Goal: Task Accomplishment & Management: Complete application form

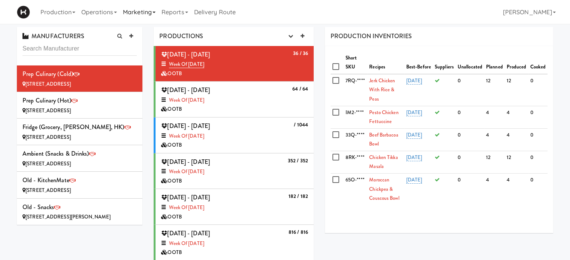
click at [147, 9] on link "Marketing" at bounding box center [139, 12] width 39 height 24
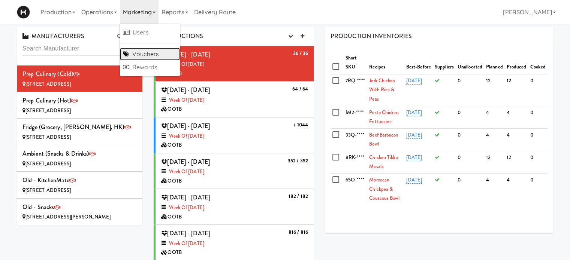
click at [148, 52] on link "Vouchers" at bounding box center [150, 54] width 60 height 13
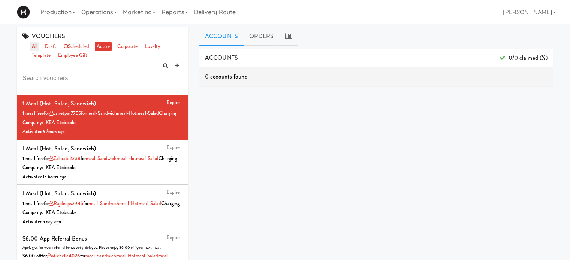
click at [34, 46] on link "all" at bounding box center [34, 46] width 9 height 9
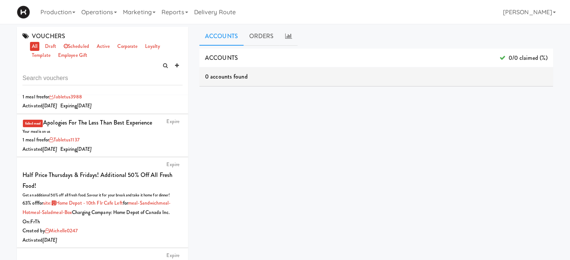
scroll to position [1024, 0]
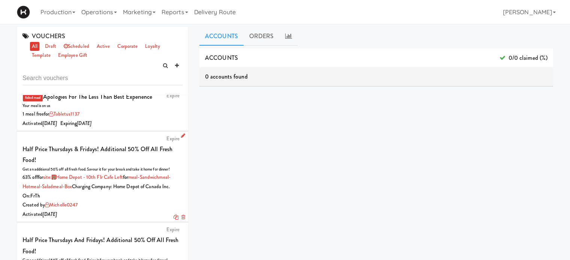
click at [169, 138] on link "Expire" at bounding box center [172, 138] width 13 height 7
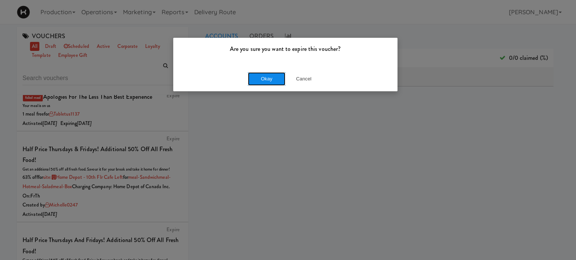
click at [278, 79] on button "Okay" at bounding box center [266, 78] width 37 height 13
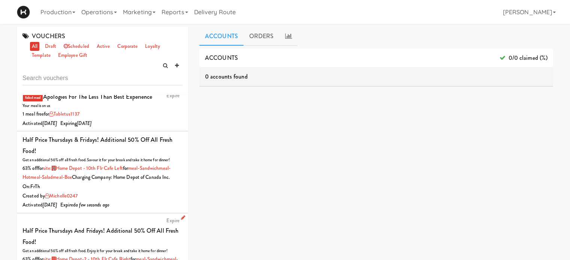
click at [167, 224] on link "Expire" at bounding box center [172, 220] width 13 height 7
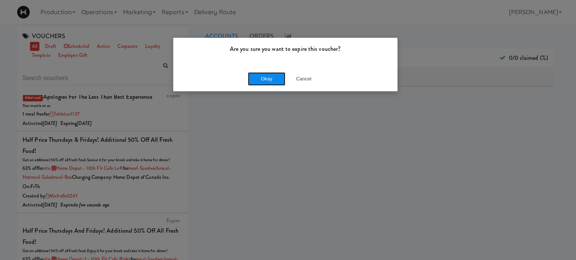
click at [267, 79] on button "Okay" at bounding box center [266, 78] width 37 height 13
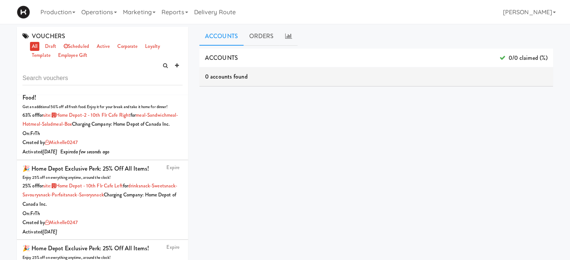
scroll to position [1168, 0]
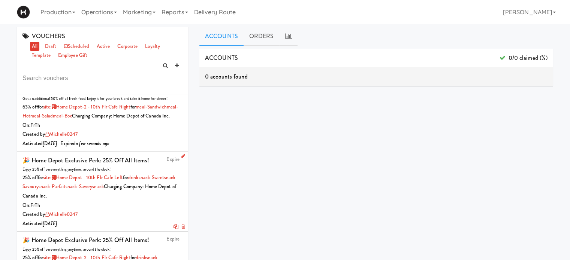
click at [166, 163] on link "Expire" at bounding box center [172, 159] width 13 height 7
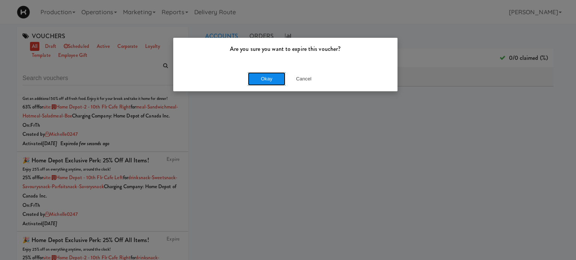
click at [268, 78] on button "Okay" at bounding box center [266, 78] width 37 height 13
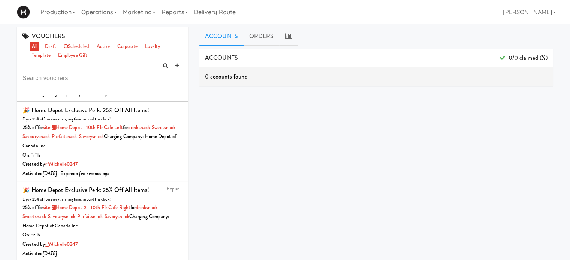
scroll to position [1248, 0]
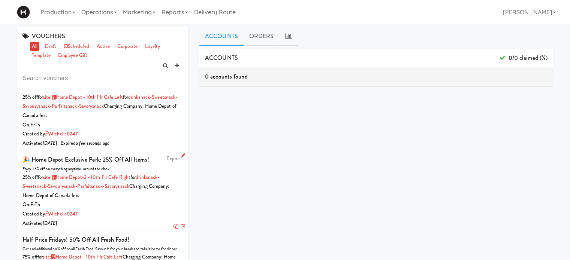
click at [167, 162] on link "Expire" at bounding box center [172, 158] width 13 height 7
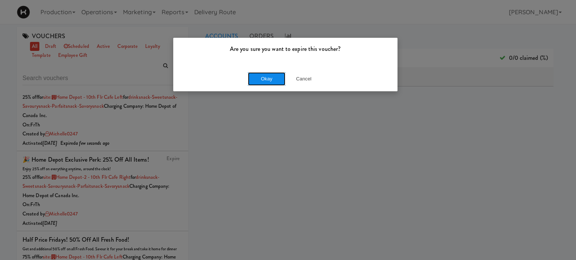
click at [273, 80] on button "Okay" at bounding box center [266, 78] width 37 height 13
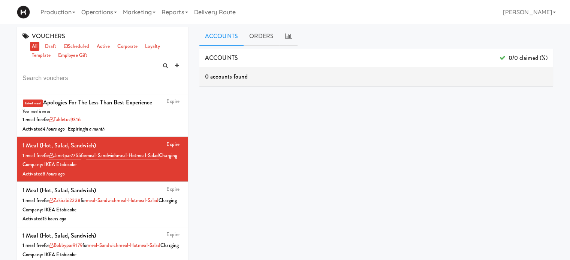
scroll to position [0, 0]
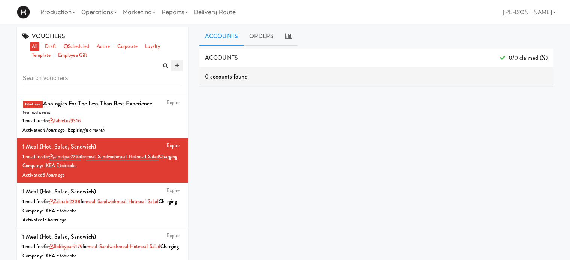
click at [176, 64] on icon at bounding box center [177, 65] width 4 height 5
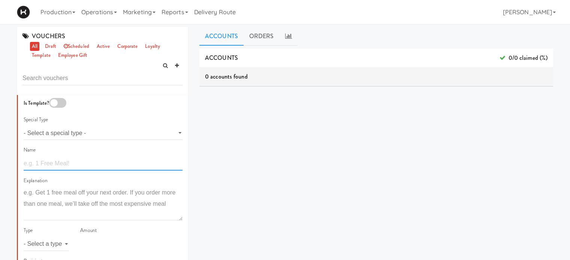
click at [52, 169] on input "text" at bounding box center [103, 164] width 159 height 14
type input "F"
drag, startPoint x: 82, startPoint y: 165, endPoint x: 112, endPoint y: 168, distance: 29.4
click at [112, 168] on input "Half Price Thursdays and Fridays! Additional 50% off all Fresh Food." at bounding box center [103, 164] width 159 height 14
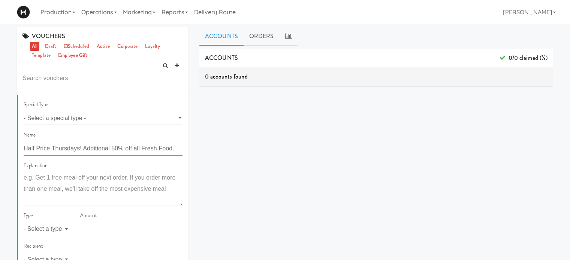
type input "Half Price Thursdays! Additional 50% off all Fresh Food."
paste textarea "Get an additional 50% off all fresh food. Savour it for your break and take it …"
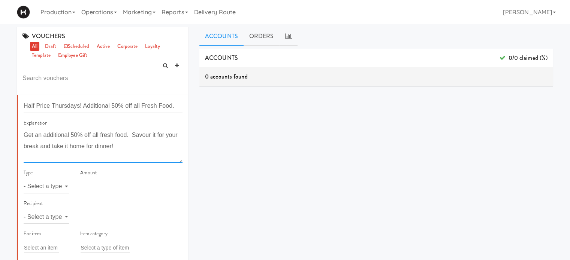
scroll to position [51, 0]
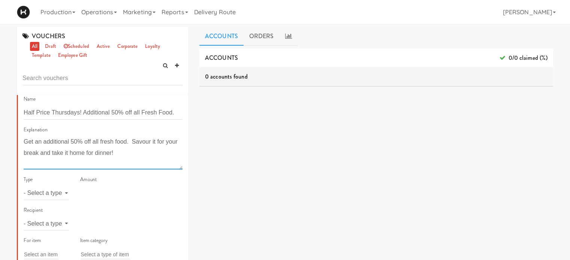
type textarea "Get an additional 50% off all fresh food. Savour it for your break and take it …"
click at [43, 196] on select "- Select a type - meal item percent amount daily amount daily meal daily item p…" at bounding box center [46, 194] width 45 height 14
select select "string:percent"
click at [24, 187] on select "- Select a type - meal item percent amount daily amount daily meal daily item p…" at bounding box center [46, 194] width 45 height 14
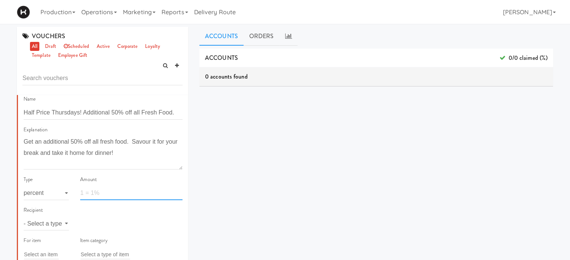
click at [90, 195] on input "number" at bounding box center [131, 194] width 102 height 14
type input "63"
click at [54, 223] on select "- Select a type - user site company" at bounding box center [46, 224] width 45 height 14
select select "string:site"
click at [24, 217] on select "- Select a type - user site company" at bounding box center [46, 224] width 45 height 14
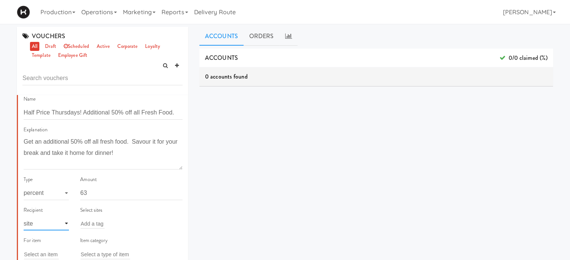
scroll to position [93, 0]
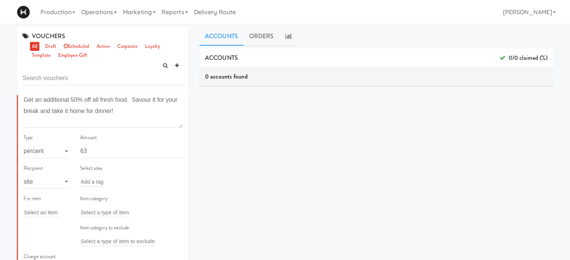
click at [105, 179] on div "Add a tag" at bounding box center [131, 182] width 102 height 10
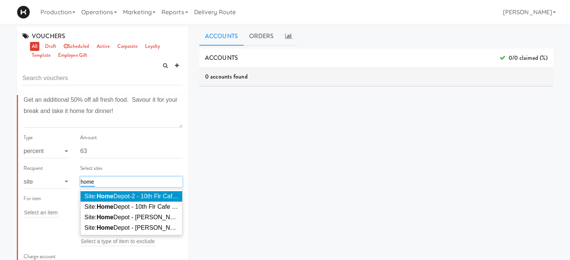
type input "home"
click at [126, 199] on span "Site: Home Depot-2 - 10th Flr Cafe Right ( HOME DEPOT-2)" at bounding box center [162, 196] width 157 height 6
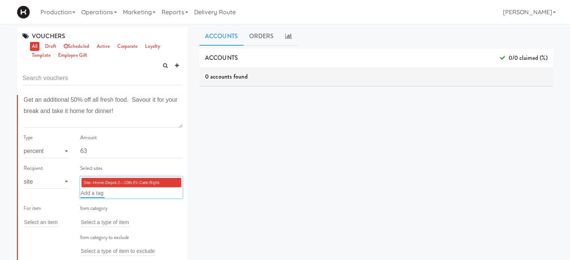
scroll to position [122, 0]
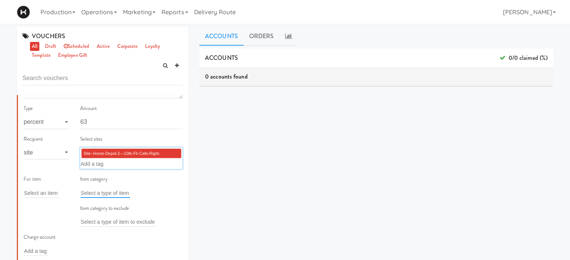
click at [90, 191] on input "text" at bounding box center [105, 193] width 49 height 10
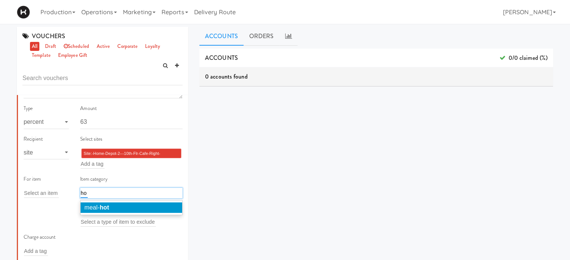
type input "h"
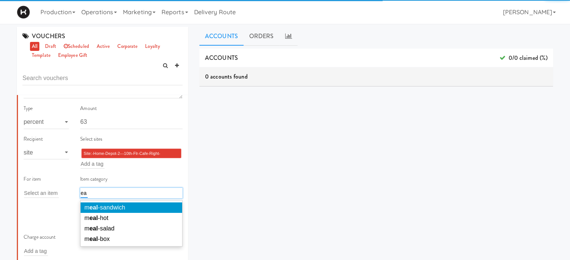
type input "e"
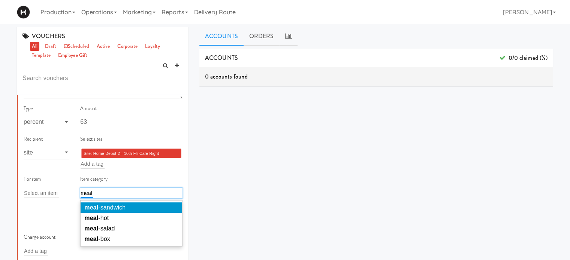
type input "meal"
click at [97, 203] on li "meal -sandwich" at bounding box center [132, 208] width 102 height 10
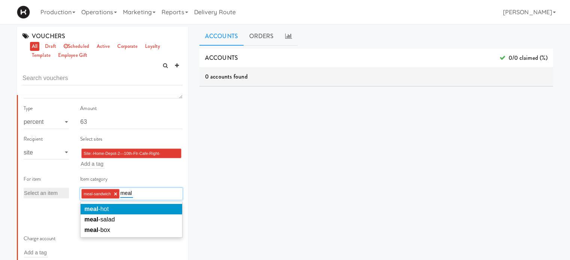
type input "meal"
click at [130, 206] on li "meal -hot" at bounding box center [132, 209] width 102 height 10
type input "meal"
click at [130, 206] on li "meal -salad" at bounding box center [132, 209] width 102 height 10
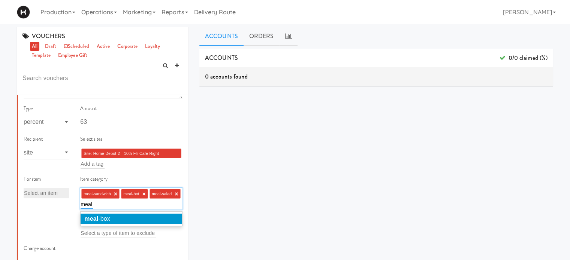
type input "meal"
click at [126, 217] on li "meal -box" at bounding box center [132, 219] width 102 height 10
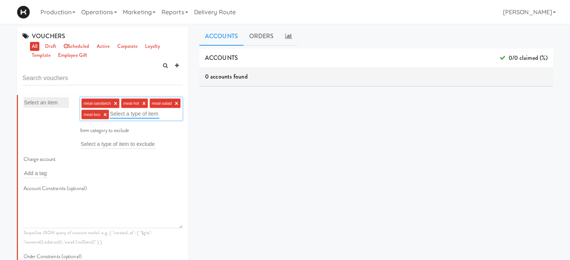
scroll to position [220, 0]
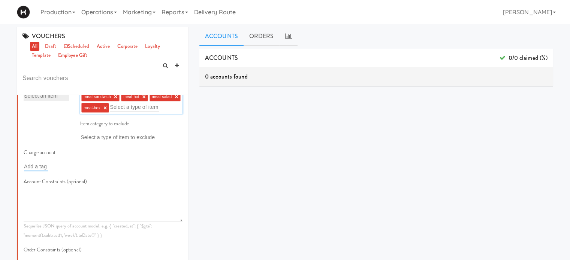
click at [45, 172] on input "text" at bounding box center [36, 167] width 24 height 10
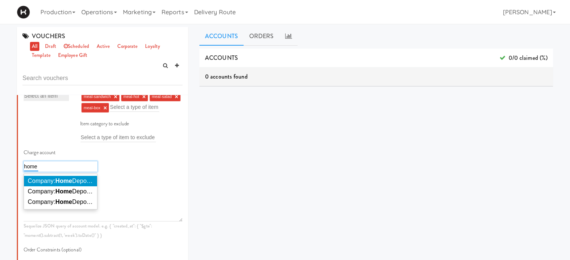
type input "home"
click at [51, 187] on li "Company: Home Depot of Canada Inc." at bounding box center [60, 181] width 73 height 10
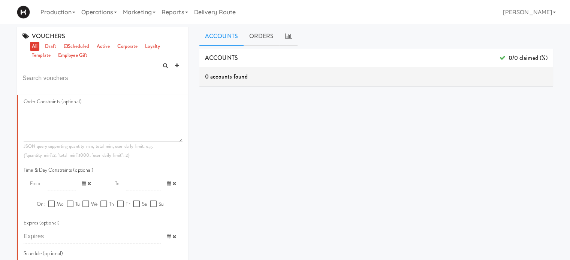
scroll to position [399, 0]
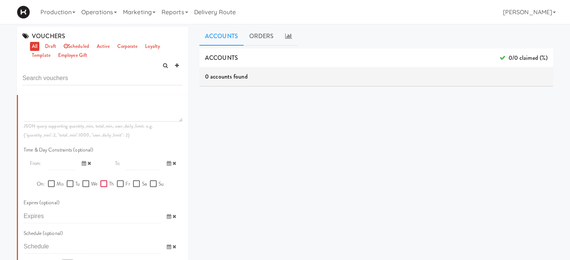
click at [104, 187] on input "Th" at bounding box center [104, 184] width 9 height 6
checkbox input "true"
click at [135, 208] on div at bounding box center [137, 204] width 17 height 10
click at [0, 0] on input "checkbox" at bounding box center [0, 0] width 0 height 0
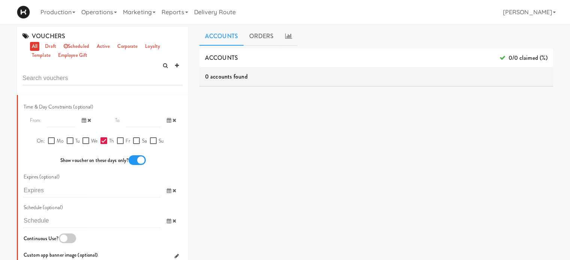
scroll to position [436, 0]
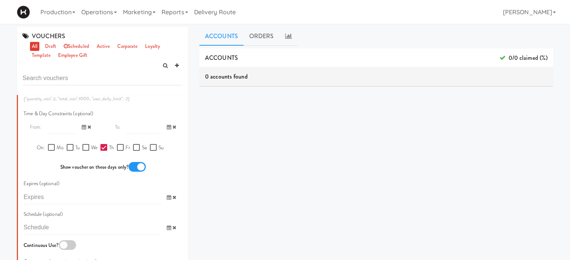
click at [135, 172] on div at bounding box center [137, 167] width 17 height 10
click at [0, 0] on input "checkbox" at bounding box center [0, 0] width 0 height 0
click at [135, 172] on div at bounding box center [137, 167] width 17 height 10
click at [0, 0] on input "checkbox" at bounding box center [0, 0] width 0 height 0
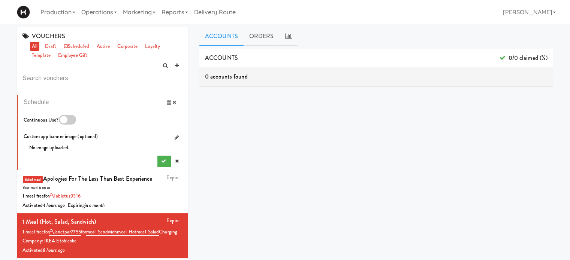
scroll to position [555, 0]
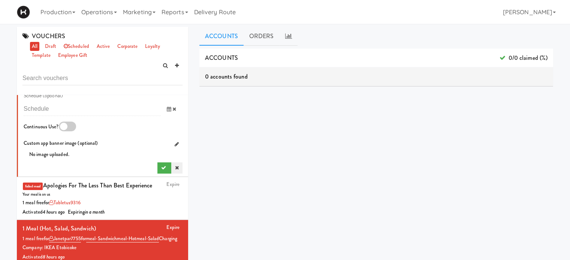
click at [175, 170] on icon at bounding box center [177, 168] width 4 height 5
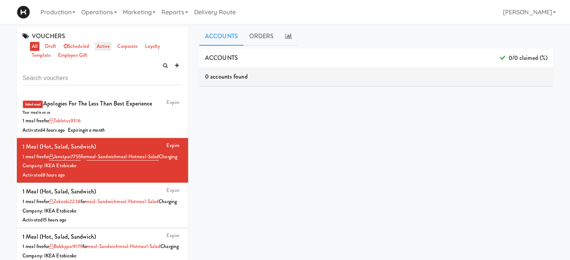
click at [102, 51] on link "active" at bounding box center [103, 46] width 17 height 9
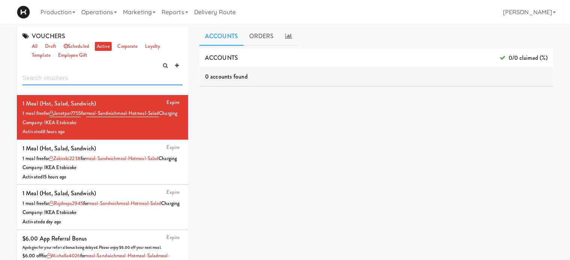
click at [71, 77] on input "text" at bounding box center [102, 79] width 160 height 14
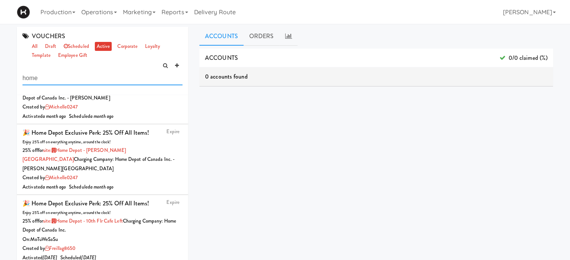
scroll to position [40, 0]
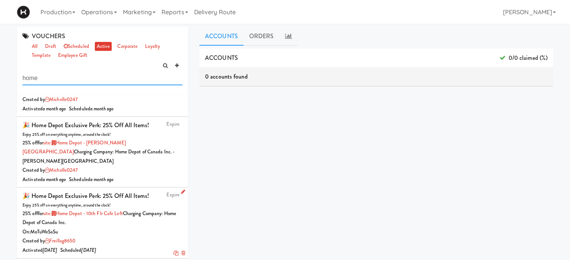
type input "home"
click at [143, 217] on div "25% off for site: Home Depot - 10th Flr Cafe Left Charging Company: Home Depot …" at bounding box center [102, 218] width 160 height 18
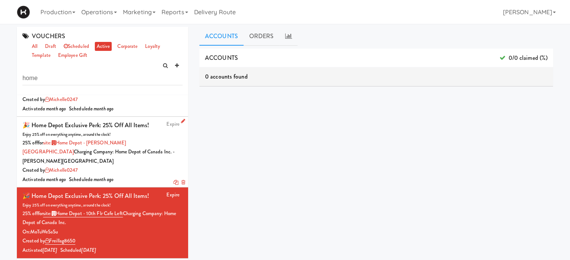
click at [138, 153] on div "25% off for site: [GEOGRAPHIC_DATA] - [PERSON_NAME][GEOGRAPHIC_DATA] Charging C…" at bounding box center [102, 153] width 160 height 28
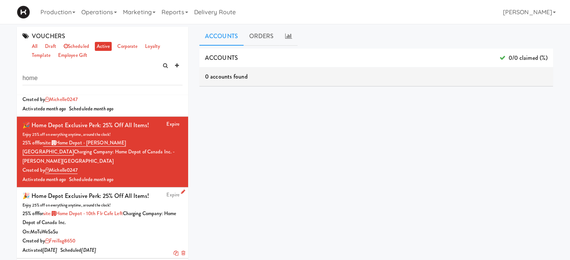
click at [142, 216] on div "25% off for site: Home Depot - 10th Flr Cafe Left Charging Company: Home Depot …" at bounding box center [102, 218] width 160 height 18
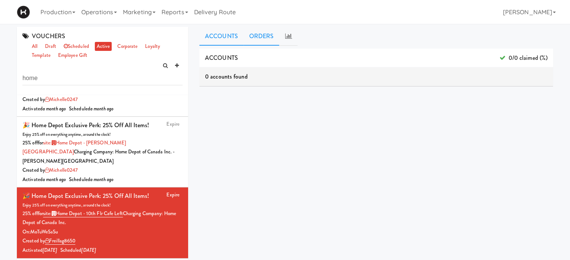
click at [258, 35] on link "ORDERS" at bounding box center [262, 36] width 36 height 19
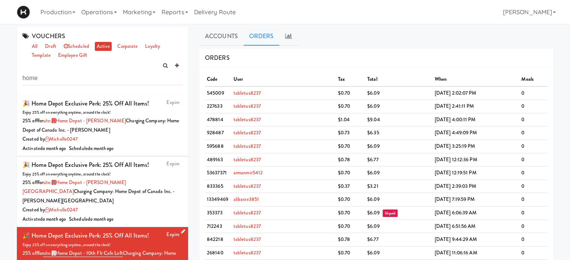
click at [181, 229] on icon at bounding box center [183, 231] width 4 height 5
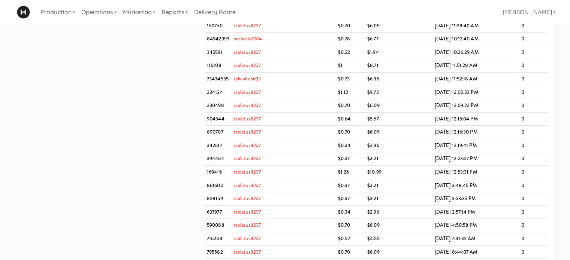
scroll to position [224, 0]
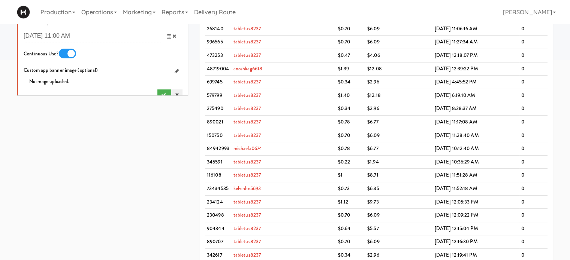
click at [171, 90] on link at bounding box center [176, 95] width 11 height 11
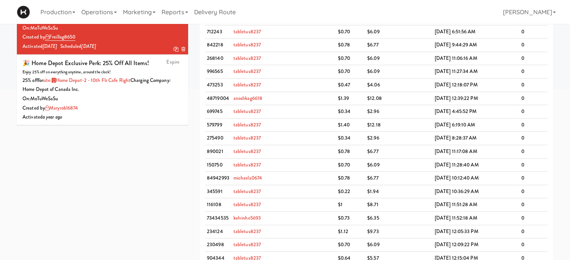
scroll to position [0, 0]
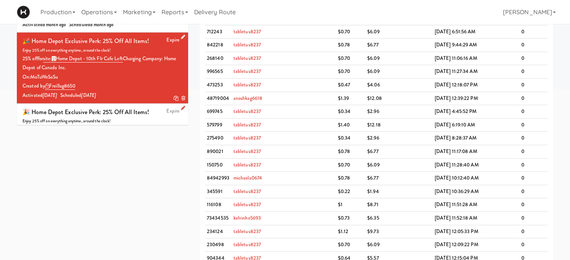
click at [109, 118] on div "Enjoy 25% off on everything anytime, around the clock!" at bounding box center [102, 121] width 160 height 7
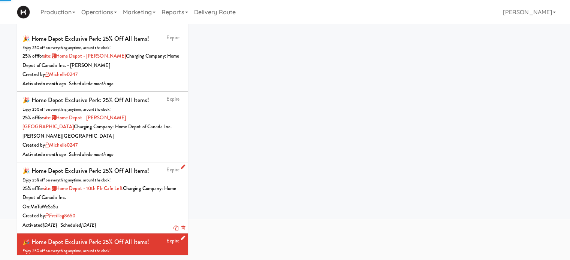
scroll to position [40, 0]
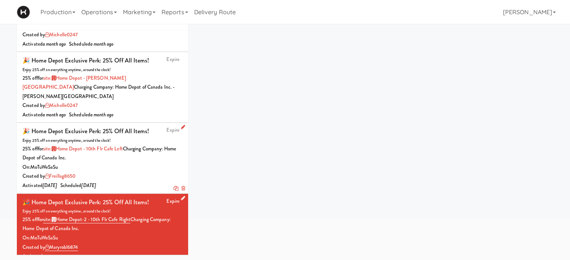
click at [181, 196] on icon at bounding box center [183, 198] width 4 height 5
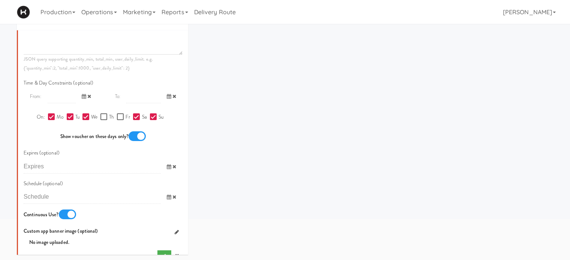
scroll to position [595, 0]
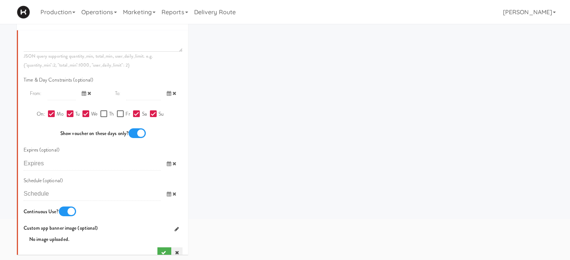
click at [175, 251] on icon at bounding box center [177, 253] width 4 height 5
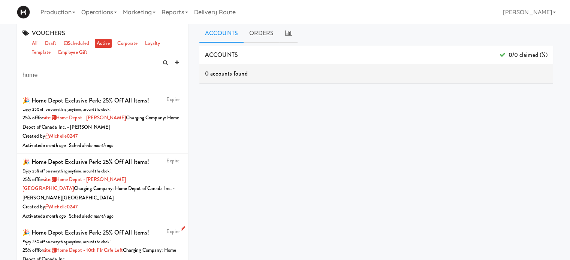
scroll to position [0, 0]
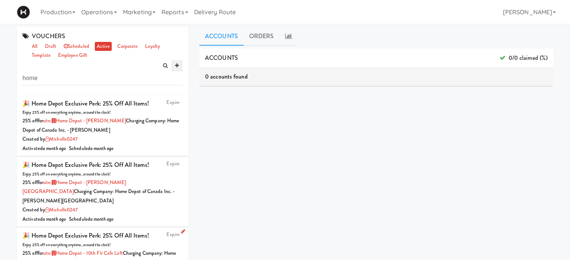
click at [177, 64] on icon at bounding box center [177, 65] width 4 height 5
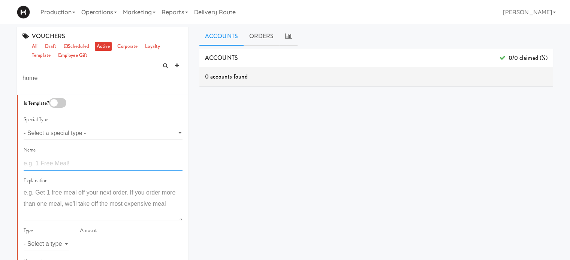
click at [57, 163] on input "text" at bounding box center [103, 164] width 159 height 14
type input "Fresh Food Thursdays! Additional 50% off all Fresh Food!"
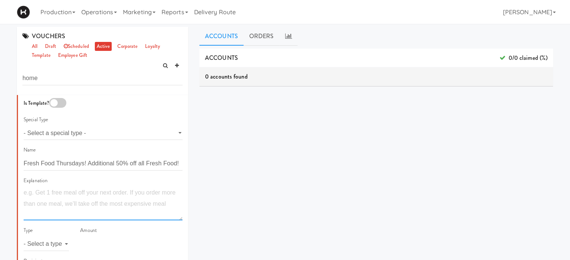
scroll to position [0, 0]
paste textarea "Get an additional 50% off all fresh food. Savour it for your break and take it …"
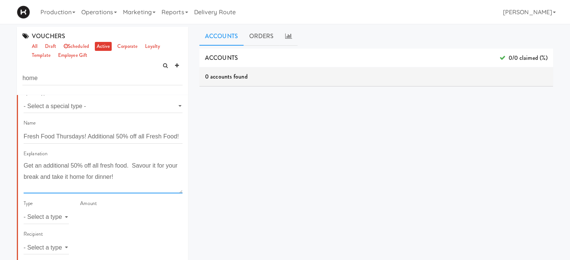
scroll to position [29, 0]
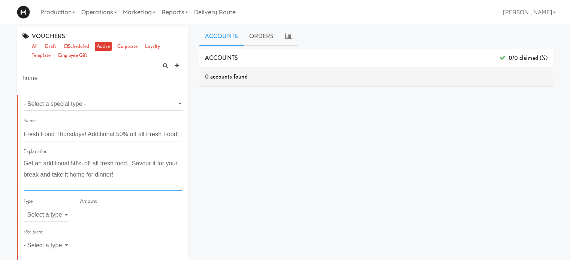
type textarea "Get an additional 50% off all fresh food. Savour it for your break and take it …"
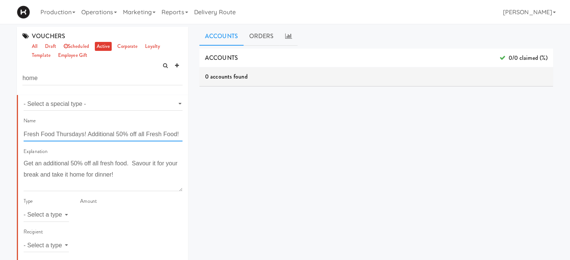
click at [84, 136] on input "Fresh Food Thursdays! Additional 50% off all Fresh Food!" at bounding box center [103, 135] width 159 height 14
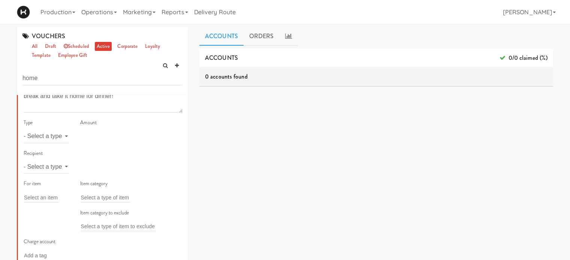
scroll to position [111, 0]
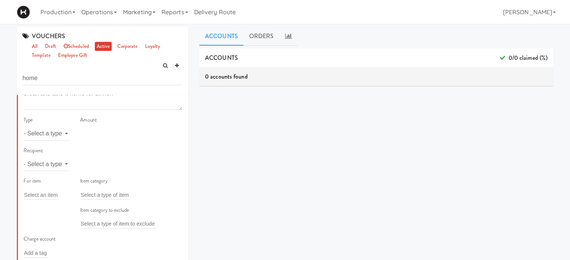
type input "Fresh Food Thursdays and Fridays! Additional 50% off all Fresh Food!"
click at [55, 135] on select "- Select a type - meal item percent amount daily amount daily meal daily item p…" at bounding box center [46, 134] width 45 height 14
select select "string:percent"
click at [24, 127] on select "- Select a type - meal item percent amount daily amount daily meal daily item p…" at bounding box center [46, 134] width 45 height 14
click at [111, 137] on input "number" at bounding box center [131, 134] width 102 height 14
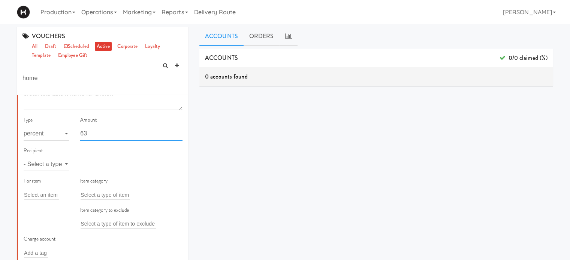
type input "63"
click at [62, 164] on select "- Select a type - user site company" at bounding box center [46, 164] width 45 height 14
select select "string:site"
click at [24, 157] on select "- Select a type - user site company" at bounding box center [46, 164] width 45 height 14
click at [104, 165] on div "Add a tag" at bounding box center [131, 164] width 102 height 10
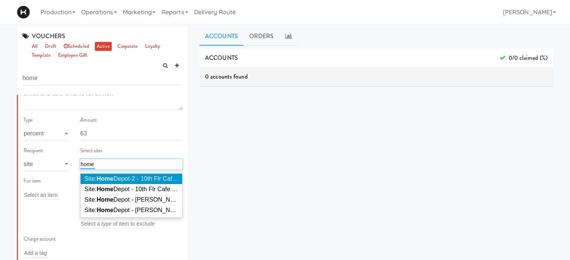
type input "home"
click at [111, 178] on em "Home" at bounding box center [105, 179] width 17 height 6
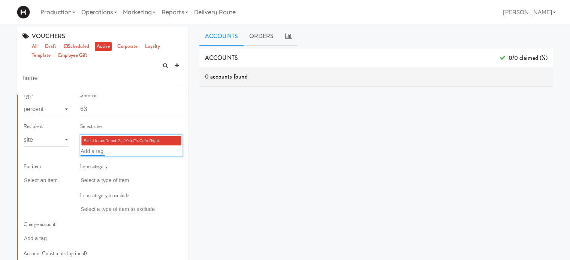
scroll to position [136, 0]
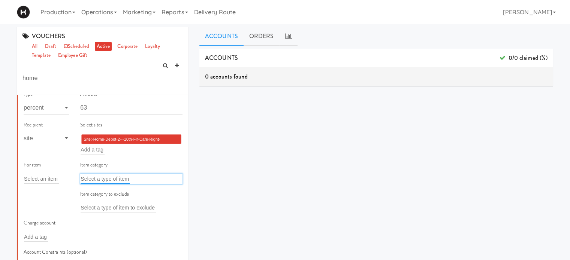
click at [109, 178] on input "text" at bounding box center [105, 179] width 49 height 10
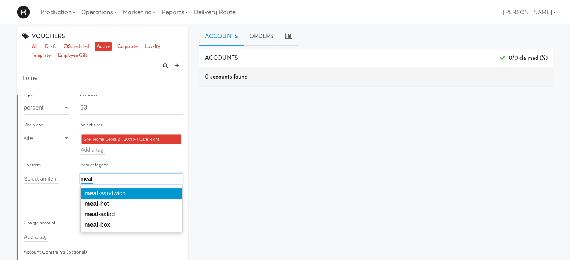
type input "meal"
click at [115, 192] on span "meal -sandwich" at bounding box center [104, 193] width 41 height 6
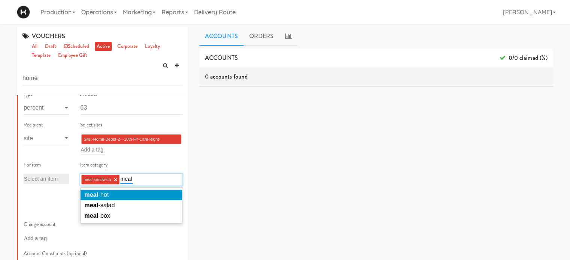
type input "meal"
click at [115, 194] on li "meal -hot" at bounding box center [132, 195] width 102 height 10
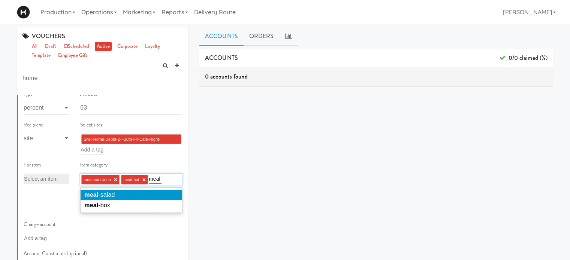
type input "meal"
click at [115, 194] on li "meal -salad" at bounding box center [132, 195] width 102 height 10
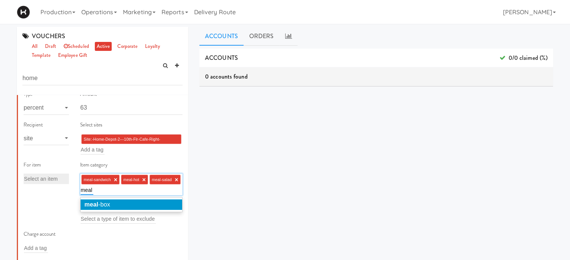
type input "meal"
click at [119, 203] on li "meal -box" at bounding box center [132, 205] width 102 height 10
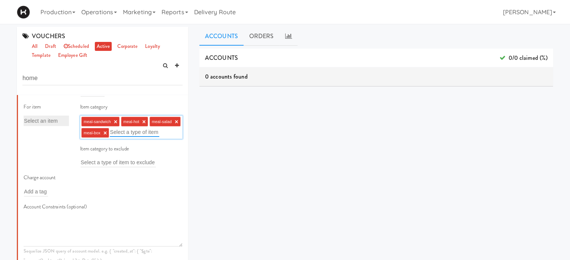
scroll to position [212, 0]
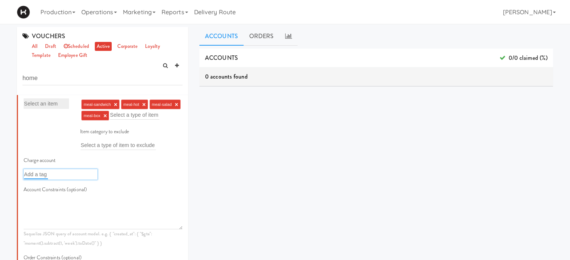
click at [33, 179] on input "text" at bounding box center [36, 175] width 24 height 10
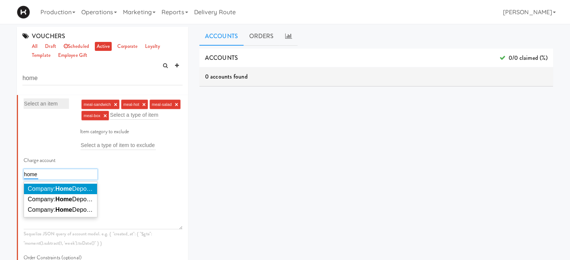
type input "home"
click at [46, 192] on span "Company: Home Depot of Canada Inc." at bounding box center [79, 189] width 102 height 6
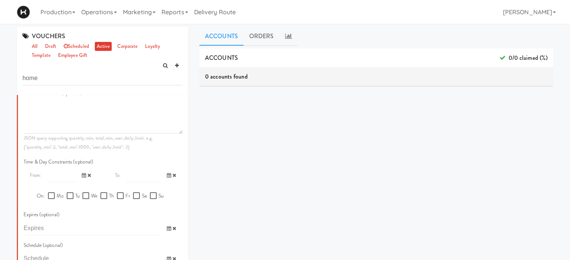
scroll to position [393, 0]
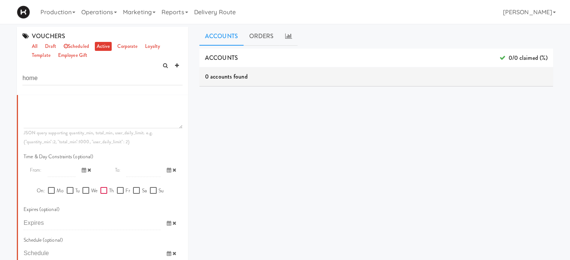
click at [102, 194] on input "Th" at bounding box center [104, 191] width 9 height 6
checkbox input "true"
click at [120, 194] on input "Fr" at bounding box center [121, 191] width 9 height 6
checkbox input "true"
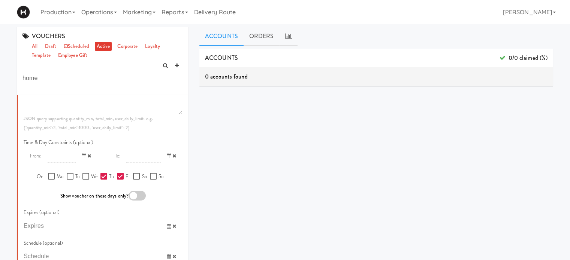
scroll to position [411, 0]
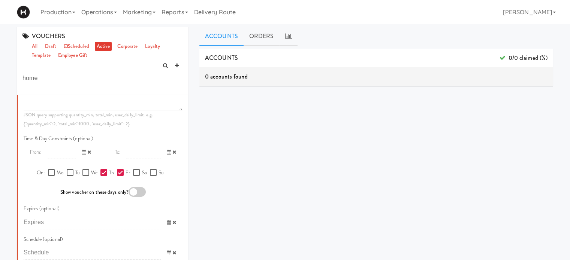
click at [137, 197] on div at bounding box center [137, 192] width 17 height 10
click at [0, 0] on input "checkbox" at bounding box center [0, 0] width 0 height 0
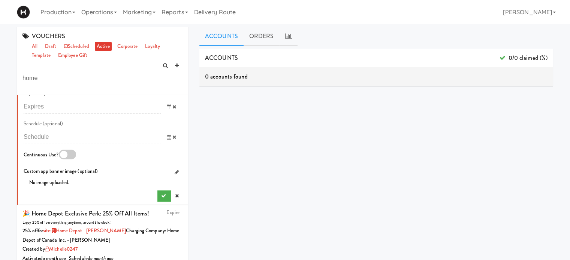
scroll to position [529, 0]
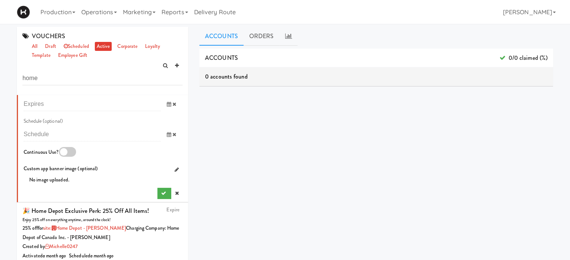
click at [70, 159] on div "Continuous Use?" at bounding box center [61, 153] width 74 height 12
click at [66, 157] on div at bounding box center [67, 152] width 17 height 10
click at [0, 0] on input "checkbox" at bounding box center [0, 0] width 0 height 0
click at [161, 196] on icon "submit" at bounding box center [163, 193] width 5 height 5
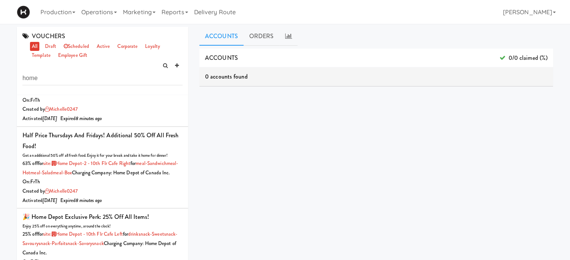
scroll to position [0, 0]
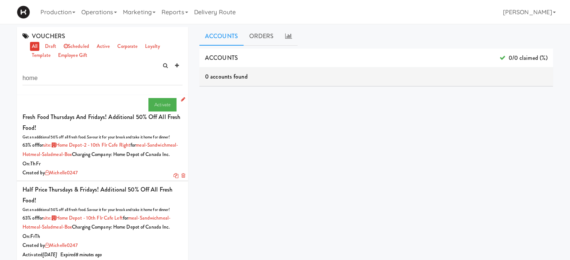
click at [181, 97] on icon at bounding box center [183, 99] width 4 height 5
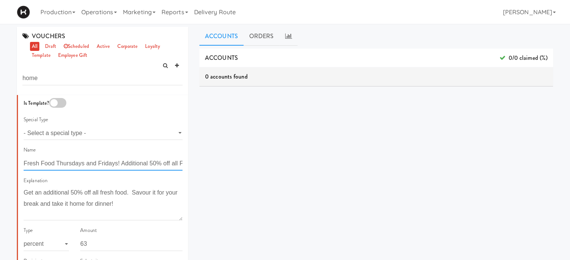
drag, startPoint x: 57, startPoint y: 165, endPoint x: 22, endPoint y: 165, distance: 34.5
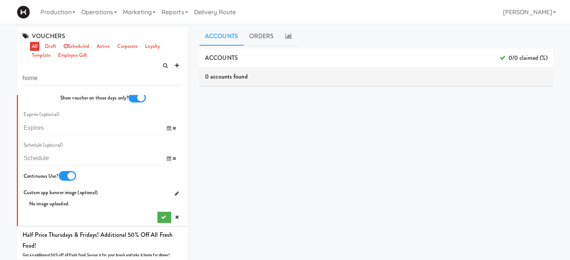
scroll to position [518, 0]
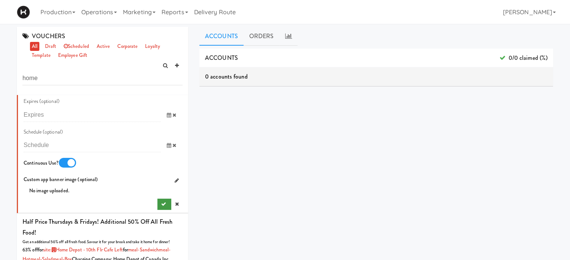
type input "Half Price Thursdays and Fridays! Additional 50% off all Fresh Food!"
click at [158, 210] on button "submit" at bounding box center [164, 204] width 14 height 11
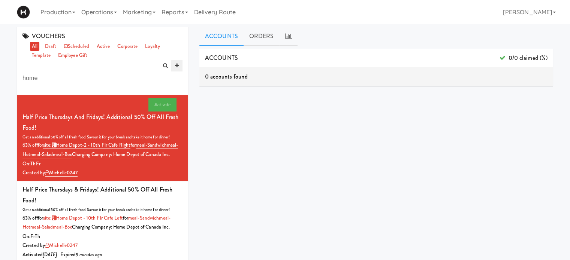
click at [178, 66] on icon at bounding box center [177, 65] width 4 height 5
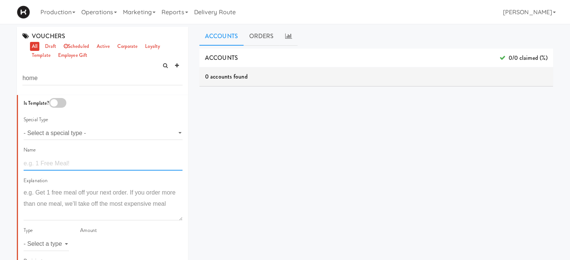
click at [64, 166] on input "text" at bounding box center [103, 164] width 159 height 14
type input "Half Price Thursdays and Fridays! Additional 50% off all Fresh Food!"
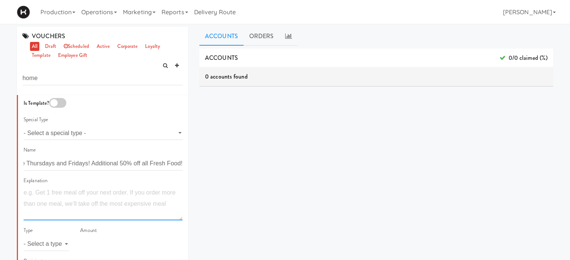
scroll to position [0, 0]
paste textarea "Get an additional 50% off all fresh food. Savour it for your break and take it …"
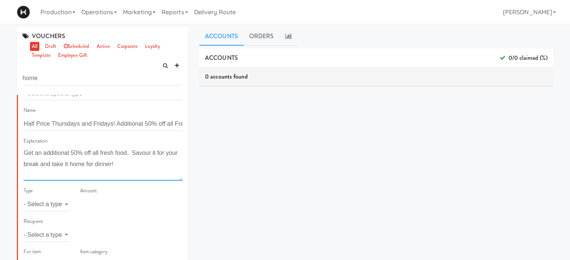
scroll to position [66, 0]
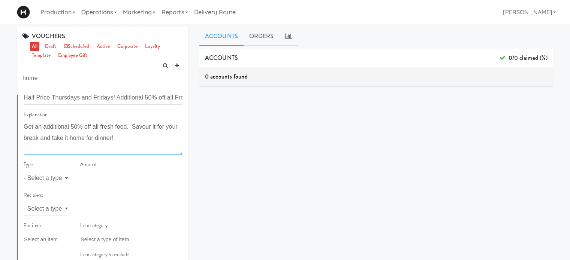
type textarea "Get an additional 50% off all fresh food. Savour it for your break and take it …"
click at [51, 179] on select "- Select a type - meal item percent amount daily amount daily meal daily item p…" at bounding box center [46, 179] width 45 height 14
select select "string:percent"
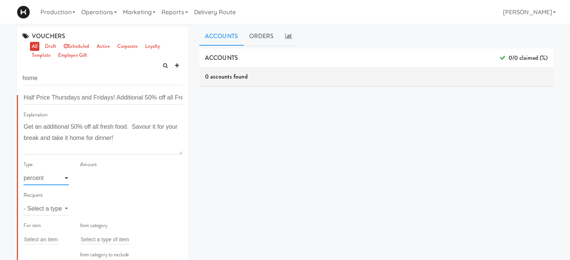
click at [24, 172] on select "- Select a type - meal item percent amount daily amount daily meal daily item p…" at bounding box center [46, 179] width 45 height 14
click at [104, 181] on input "number" at bounding box center [131, 179] width 102 height 14
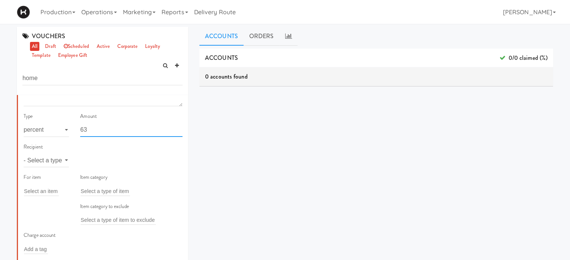
scroll to position [123, 0]
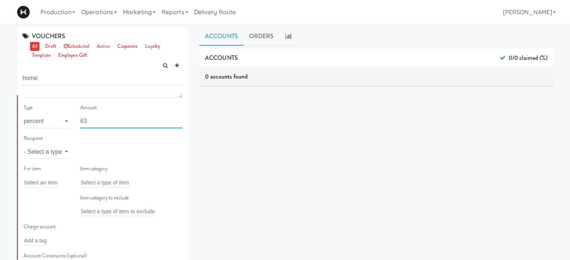
type input "63"
click at [51, 154] on select "- Select a type - user site company" at bounding box center [46, 152] width 45 height 14
select select "string:site"
click at [24, 145] on select "- Select a type - user site company" at bounding box center [46, 152] width 45 height 14
click at [114, 152] on div "Add a tag" at bounding box center [131, 152] width 102 height 10
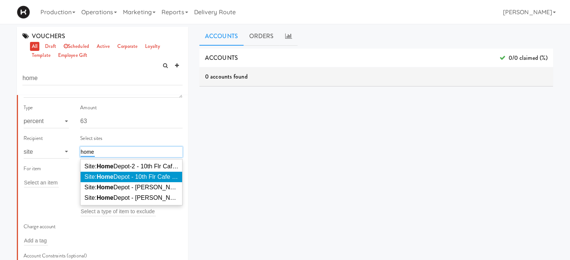
type input "home"
click at [117, 175] on span "Site: Home Depot - 10th Flr Cafe Left ( HOME DEPOT)" at bounding box center [155, 177] width 142 height 6
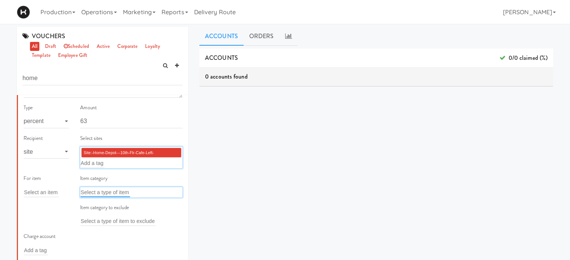
click at [90, 191] on input "text" at bounding box center [105, 193] width 49 height 10
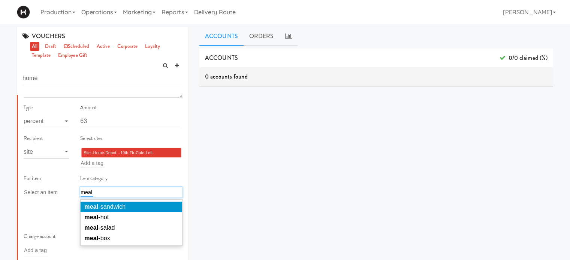
type input "meal"
click at [101, 208] on span "meal -sandwich" at bounding box center [104, 207] width 41 height 6
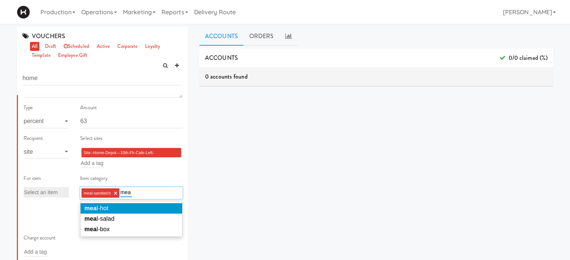
type input "mea"
click at [101, 208] on span "mea l-hot" at bounding box center [96, 208] width 24 height 6
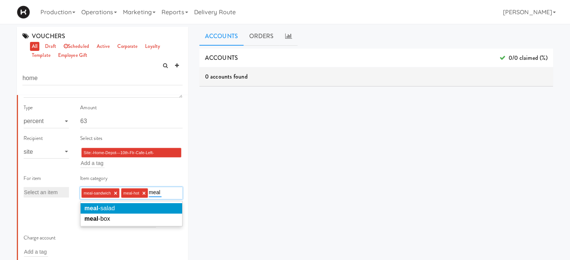
type input "meal"
click at [101, 208] on span "meal -salad" at bounding box center [99, 208] width 30 height 6
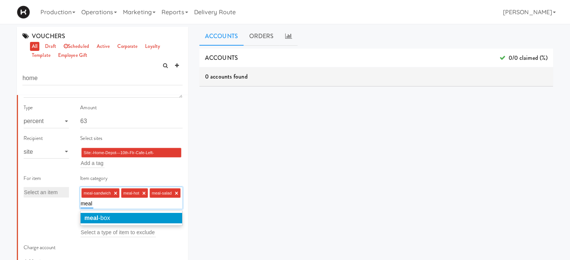
type input "meal"
click at [103, 217] on span "meal -box" at bounding box center [96, 218] width 25 height 6
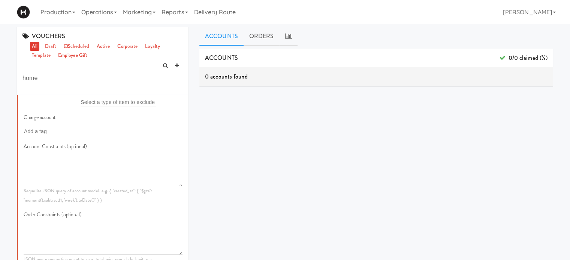
scroll to position [251, 0]
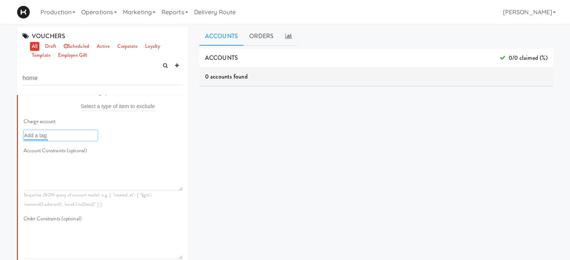
click at [34, 141] on input "text" at bounding box center [36, 136] width 24 height 10
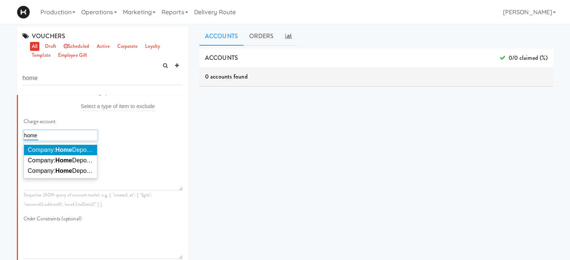
type input "home"
click at [45, 153] on span "Company: Home Depot of Canada Inc." at bounding box center [79, 150] width 102 height 6
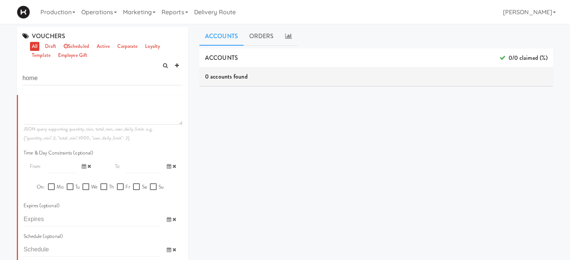
scroll to position [405, 0]
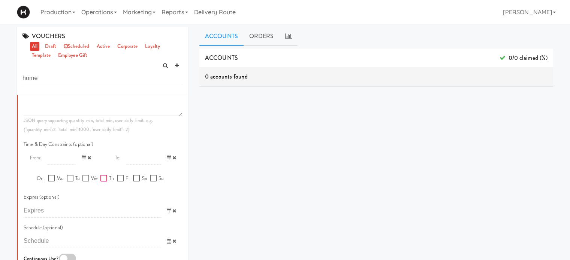
click at [104, 182] on input "Th" at bounding box center [104, 179] width 9 height 6
checkbox input "true"
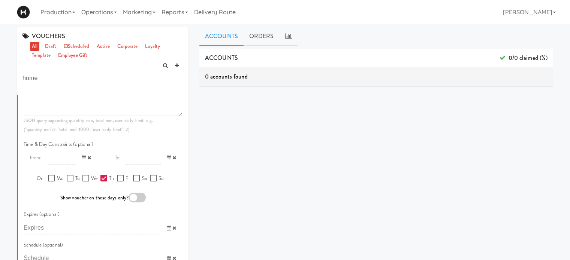
click at [118, 182] on input "Fr" at bounding box center [121, 179] width 9 height 6
checkbox input "true"
click at [135, 203] on div at bounding box center [137, 198] width 17 height 10
click at [0, 0] on input "checkbox" at bounding box center [0, 0] width 0 height 0
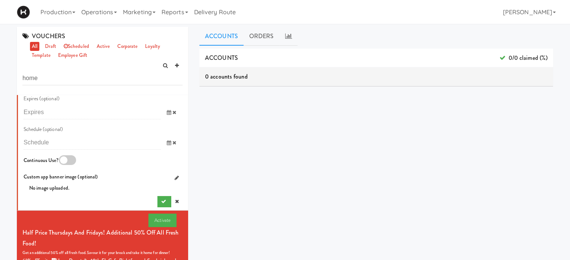
scroll to position [516, 0]
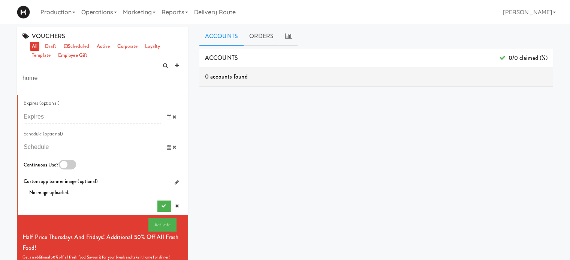
click at [62, 170] on div at bounding box center [67, 165] width 17 height 10
click at [0, 0] on input "checkbox" at bounding box center [0, 0] width 0 height 0
click at [157, 212] on button "submit" at bounding box center [164, 206] width 14 height 11
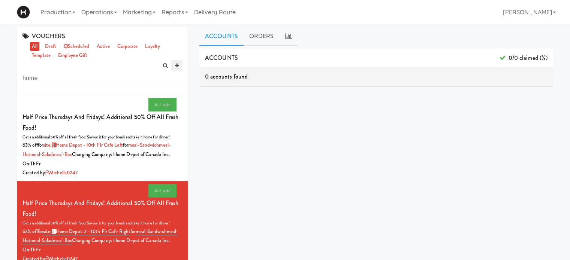
click at [178, 67] on icon at bounding box center [177, 65] width 4 height 5
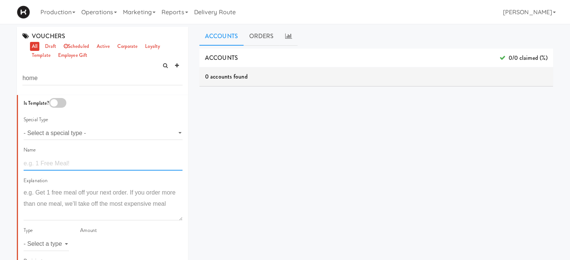
click at [79, 161] on input "text" at bounding box center [103, 164] width 159 height 14
paste input "🎉 Home Depot Exclusive Perk: 25% off all items!"
type input "🎉 Home Depot Exclusive Perk: 25% off all items!"
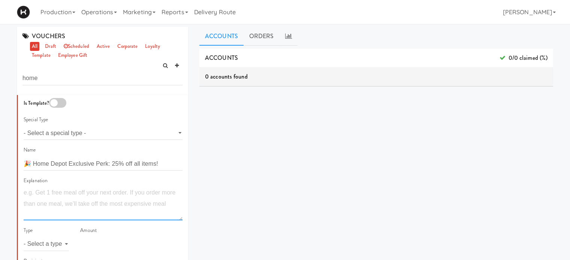
paste textarea "Enjoy 25% off on everything anytime, around the clock!"
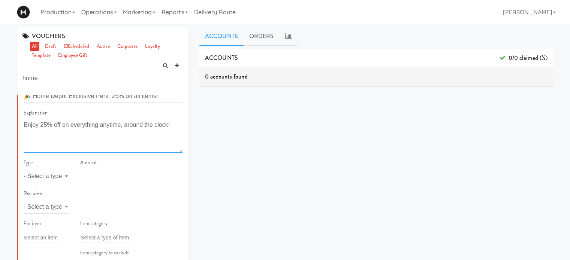
scroll to position [81, 0]
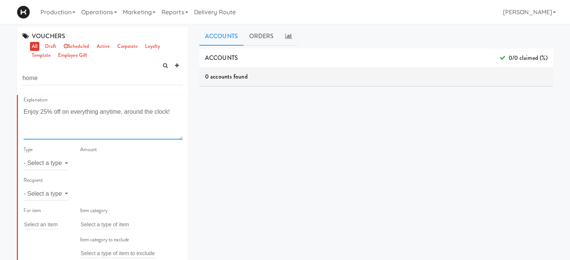
type textarea "Enjoy 25% off on everything anytime, around the clock!"
click at [49, 166] on select "- Select a type - meal item percent amount daily amount daily meal daily item p…" at bounding box center [46, 164] width 45 height 14
select select "string:percent"
click at [24, 157] on select "- Select a type - meal item percent amount daily amount daily meal daily item p…" at bounding box center [46, 164] width 45 height 14
click at [99, 164] on input "number" at bounding box center [131, 164] width 102 height 14
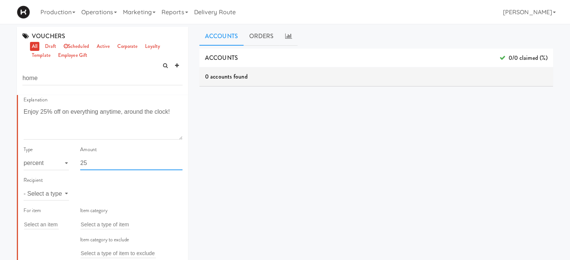
type input "25"
click at [52, 196] on select "- Select a type - user site company" at bounding box center [46, 194] width 45 height 14
select select "string:site"
click at [24, 187] on select "- Select a type - user site company" at bounding box center [46, 194] width 45 height 14
click at [97, 193] on input "text" at bounding box center [93, 194] width 24 height 10
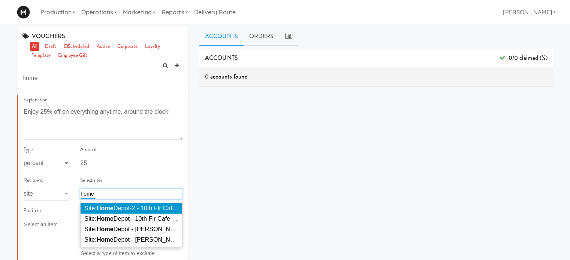
type input "home"
click at [106, 206] on em "Home" at bounding box center [105, 208] width 17 height 6
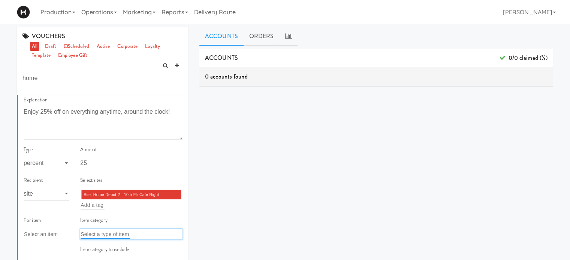
click at [99, 230] on input "text" at bounding box center [105, 235] width 49 height 10
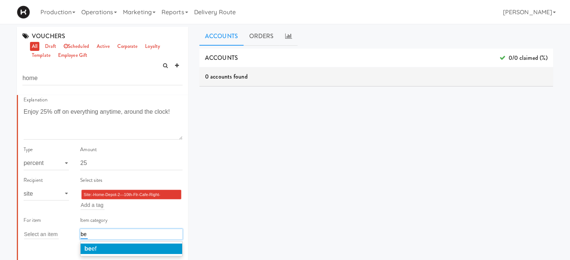
type input "b"
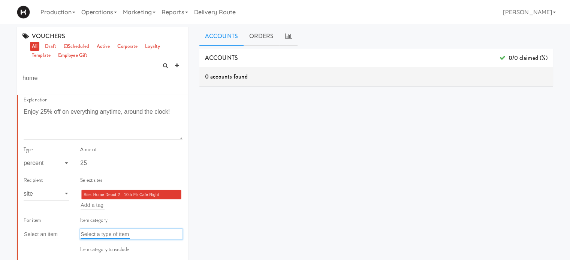
type input "s"
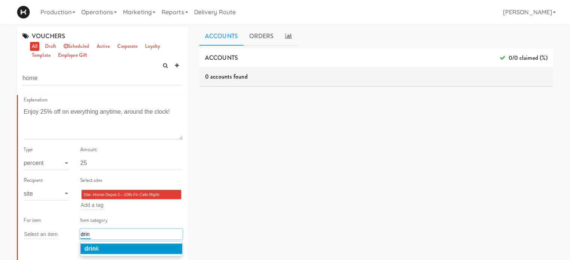
type input "drin"
click at [103, 245] on li "drin k" at bounding box center [132, 249] width 102 height 10
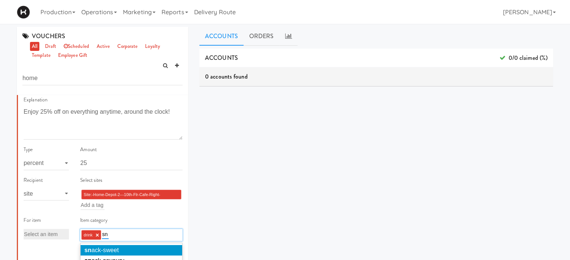
type input "sn"
click at [116, 248] on span "sn ack-sweet" at bounding box center [101, 250] width 34 height 6
type input "snac"
click at [141, 246] on li "snac k-savoury" at bounding box center [132, 250] width 102 height 10
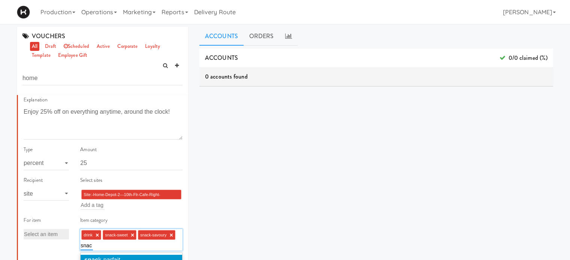
type input "snac"
click at [142, 256] on li "snac k-parfait" at bounding box center [132, 260] width 102 height 10
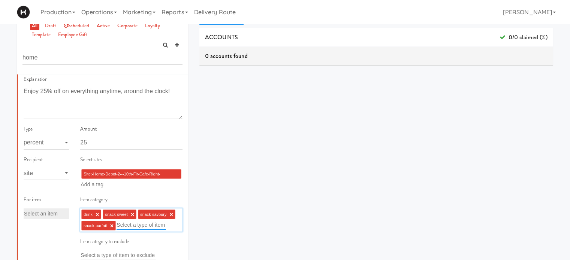
scroll to position [21, 0]
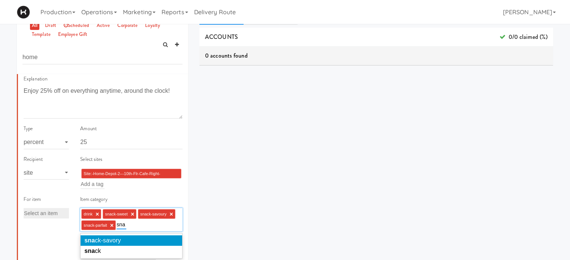
type input "sna"
click at [114, 241] on span "sna ck-savory" at bounding box center [102, 241] width 36 height 6
type input "snac"
click at [114, 241] on li "snac k" at bounding box center [132, 241] width 102 height 10
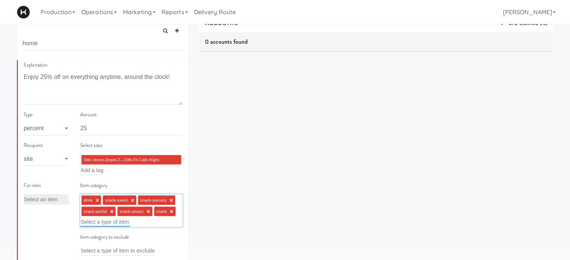
scroll to position [69, 0]
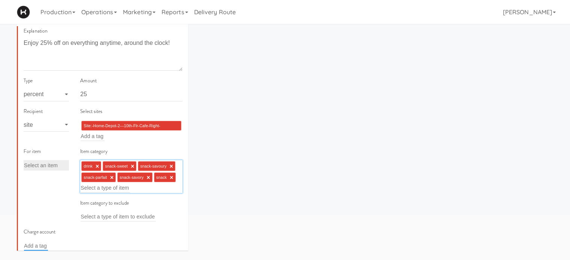
click at [38, 247] on input "text" at bounding box center [36, 246] width 24 height 10
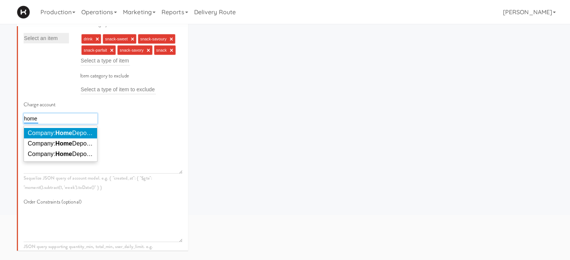
scroll to position [222, 0]
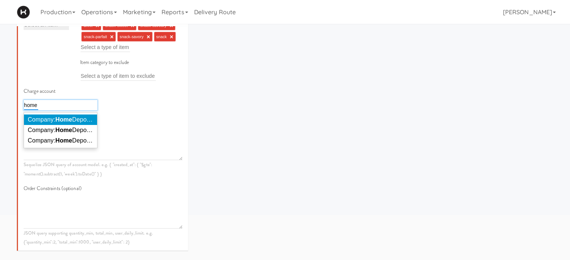
type input "home"
click at [79, 117] on span "Company: Home Depot of Canada Inc." at bounding box center [79, 120] width 102 height 6
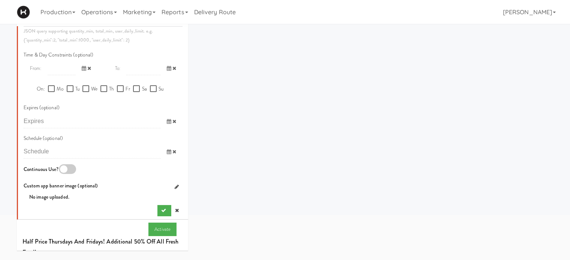
scroll to position [444, 0]
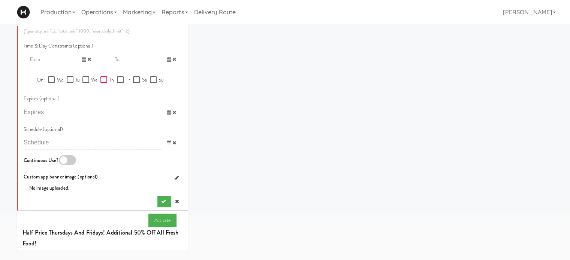
click at [100, 82] on input "Th" at bounding box center [104, 80] width 9 height 6
checkbox input "true"
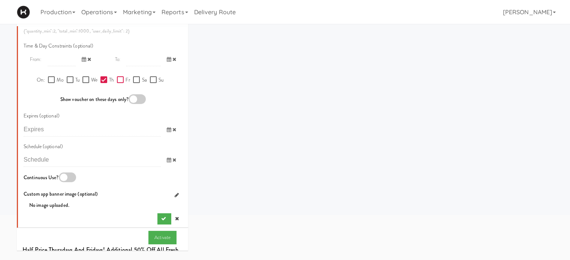
click at [117, 81] on input "Fr" at bounding box center [121, 80] width 9 height 6
checkbox input "true"
click at [66, 181] on div at bounding box center [67, 178] width 17 height 10
click at [0, 0] on input "checkbox" at bounding box center [0, 0] width 0 height 0
click at [161, 220] on icon "submit" at bounding box center [163, 219] width 5 height 5
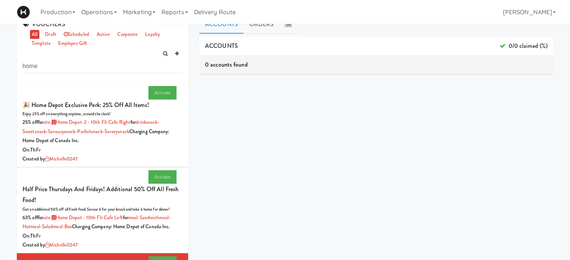
scroll to position [0, 0]
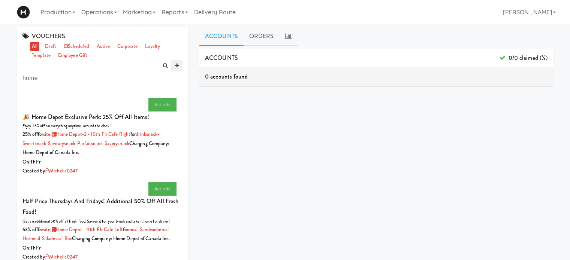
click at [178, 67] on icon at bounding box center [177, 65] width 4 height 5
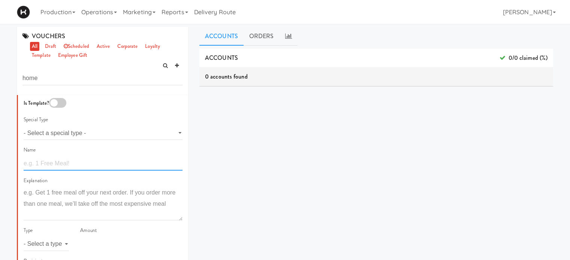
paste input "Enjoy 25% off on everything anytime, around the clock!"
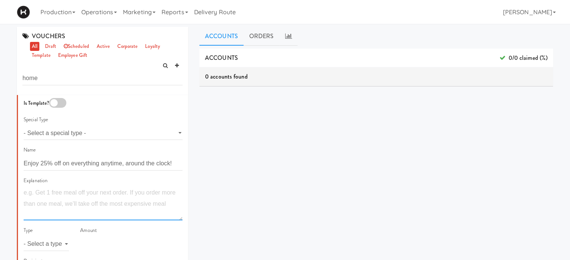
drag, startPoint x: 47, startPoint y: 164, endPoint x: 89, endPoint y: 194, distance: 51.4
click at [89, 194] on textarea at bounding box center [103, 203] width 159 height 33
drag, startPoint x: 89, startPoint y: 194, endPoint x: 62, endPoint y: 203, distance: 28.3
click at [62, 203] on textarea at bounding box center [103, 203] width 159 height 33
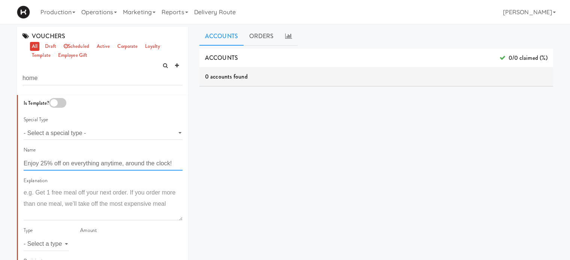
click at [24, 165] on input "Enjoy 25% off on everything anytime, around the clock!" at bounding box center [103, 164] width 159 height 14
paste input "🎉 Home Depot Exclusive Perk: 25% off all items!"
drag, startPoint x: 159, startPoint y: 163, endPoint x: 209, endPoint y: 165, distance: 50.2
click at [209, 165] on div "VOUCHERS all draft scheduled active corporate loyalty template employee gift ho…" at bounding box center [284, 178] width 547 height 303
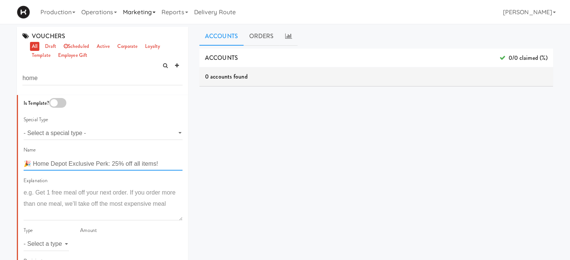
scroll to position [0, 0]
type input "🎉 Home Depot Exclusive Perk: 25% off all items!"
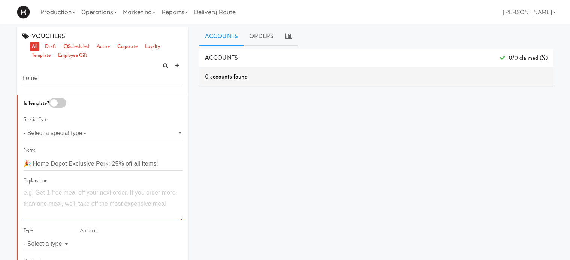
paste textarea "Enjoy 25% off on everything anytime, around the clock!"
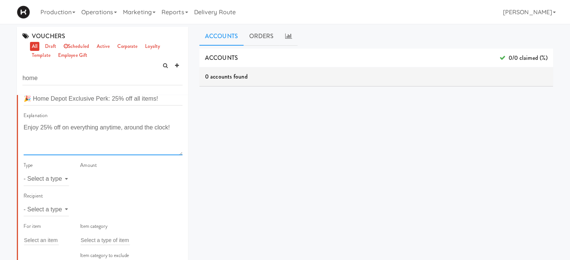
scroll to position [97, 0]
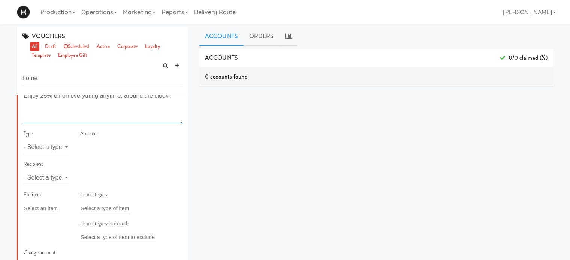
type textarea "Enjoy 25% off on everything anytime, around the clock!"
click at [42, 148] on select "- Select a type - meal item percent amount daily amount daily meal daily item p…" at bounding box center [46, 148] width 45 height 14
select select "string:percent"
click at [24, 141] on select "- Select a type - meal item percent amount daily amount daily meal daily item p…" at bounding box center [46, 148] width 45 height 14
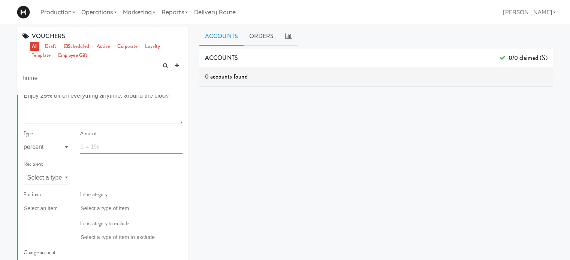
click at [97, 149] on input "number" at bounding box center [131, 148] width 102 height 14
type input "25"
click at [108, 159] on div "Amount 25" at bounding box center [132, 144] width 114 height 31
click at [61, 176] on select "- Select a type - user site company" at bounding box center [46, 178] width 45 height 14
select select "string:site"
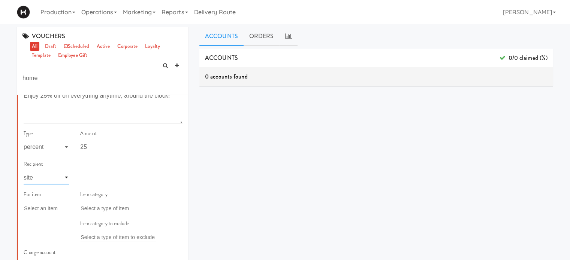
click at [24, 171] on select "- Select a type - user site company" at bounding box center [46, 178] width 45 height 14
click at [94, 179] on input "text" at bounding box center [93, 178] width 24 height 10
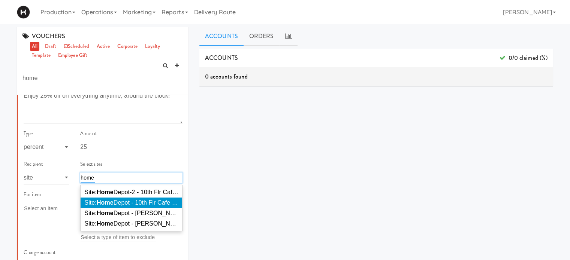
type input "home"
click at [105, 204] on em "Home" at bounding box center [105, 203] width 17 height 6
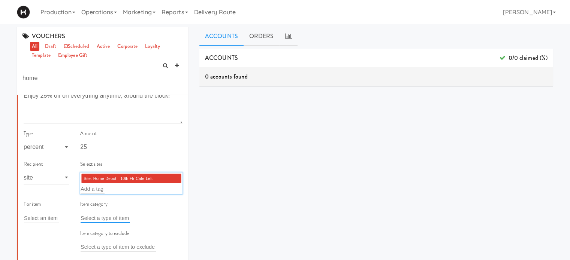
click at [97, 220] on input "text" at bounding box center [105, 219] width 49 height 10
type input "s"
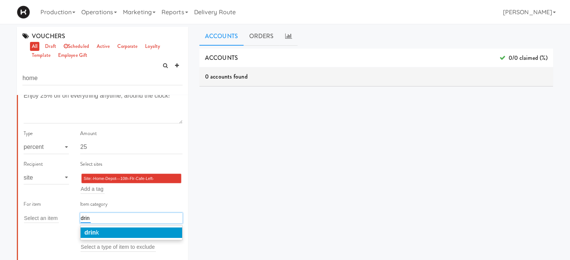
type input "drin"
click at [99, 233] on li "drin k" at bounding box center [132, 233] width 102 height 10
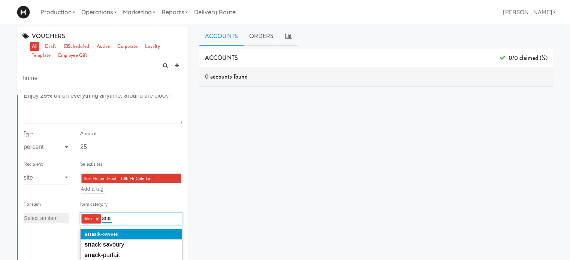
type input "sna"
click at [99, 233] on span "sna ck-sweet" at bounding box center [101, 234] width 34 height 6
type input "sna"
click at [108, 233] on span "sna ck-savoury" at bounding box center [104, 234] width 40 height 6
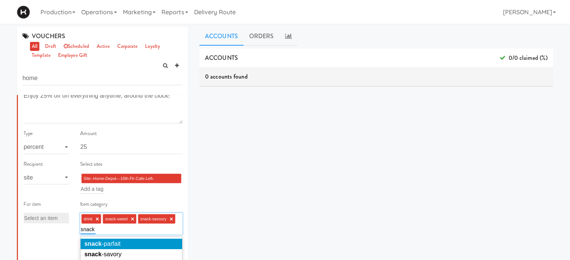
type input "snack"
click at [110, 241] on span "snack -parfait" at bounding box center [102, 244] width 36 height 6
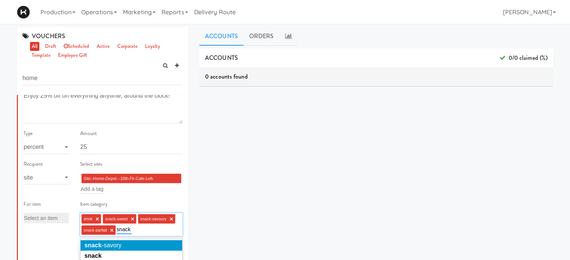
type input "snack"
click at [123, 244] on li "snack -savory" at bounding box center [132, 246] width 102 height 10
type input "sna"
click at [123, 244] on li "sna ck" at bounding box center [132, 246] width 102 height 10
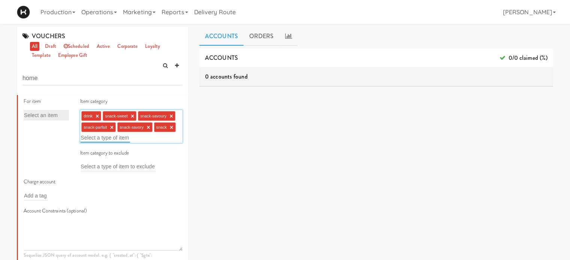
scroll to position [214, 0]
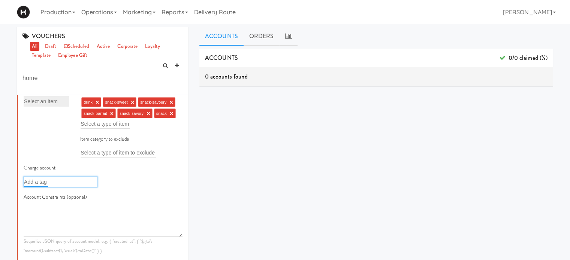
click at [45, 185] on input "text" at bounding box center [36, 182] width 24 height 10
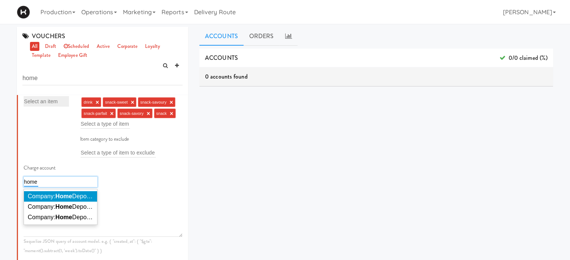
type input "home"
click at [55, 194] on span "Company: Home Depot of Canada Inc." at bounding box center [79, 196] width 102 height 6
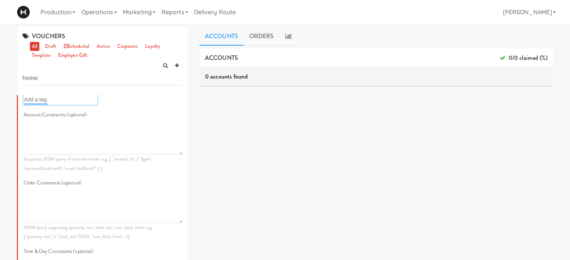
scroll to position [400, 0]
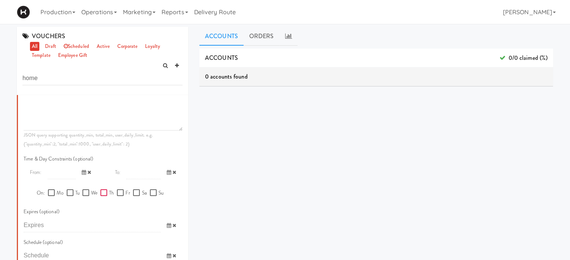
click at [103, 192] on input "Th" at bounding box center [104, 193] width 9 height 6
checkbox input "true"
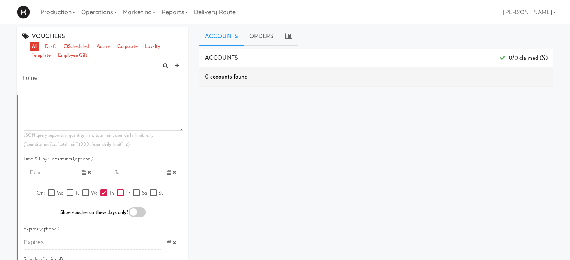
click at [119, 193] on input "Fr" at bounding box center [121, 193] width 9 height 6
checkbox input "true"
click at [133, 212] on div at bounding box center [137, 213] width 17 height 10
click at [0, 0] on input "checkbox" at bounding box center [0, 0] width 0 height 0
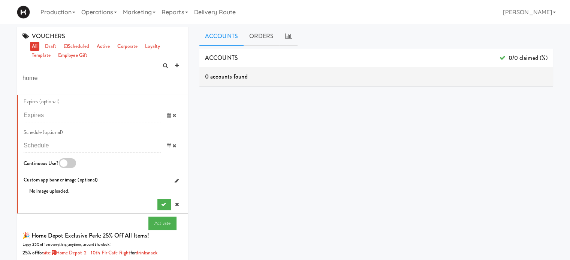
scroll to position [528, 0]
click at [63, 163] on div at bounding box center [67, 163] width 17 height 10
click at [0, 0] on input "checkbox" at bounding box center [0, 0] width 0 height 0
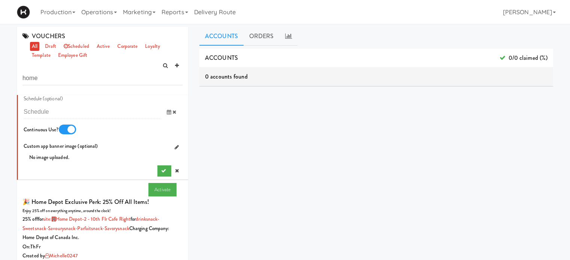
scroll to position [543, 0]
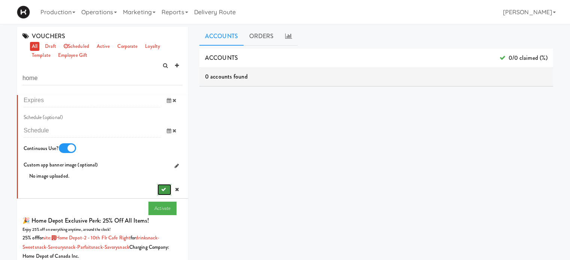
click at [157, 185] on button "submit" at bounding box center [164, 189] width 14 height 11
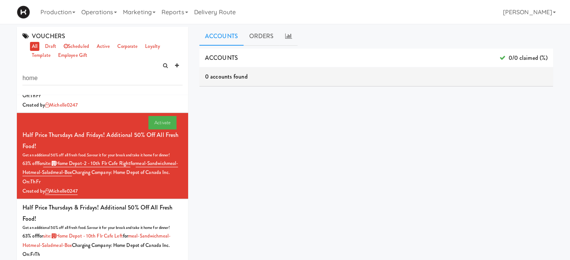
scroll to position [233, 0]
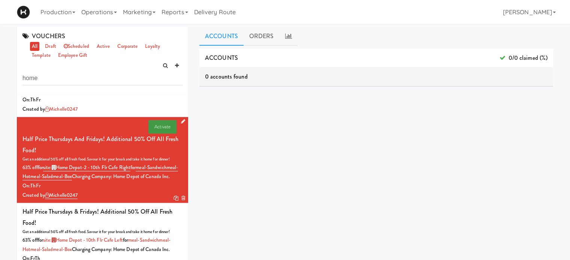
click at [166, 134] on link "Activate" at bounding box center [162, 126] width 28 height 13
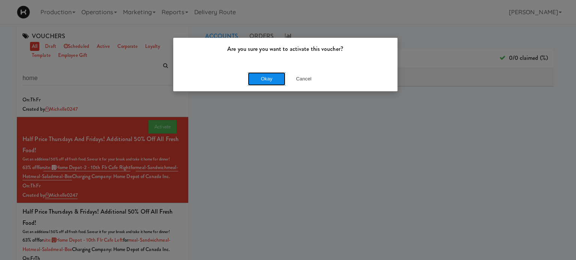
click at [268, 79] on button "Okay" at bounding box center [266, 78] width 37 height 13
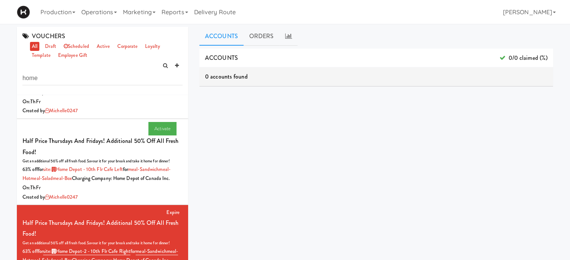
scroll to position [133, 0]
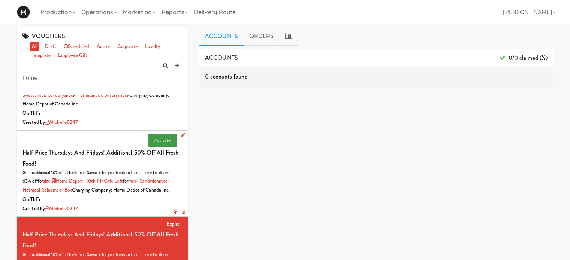
click at [151, 139] on link "Activate" at bounding box center [162, 140] width 28 height 13
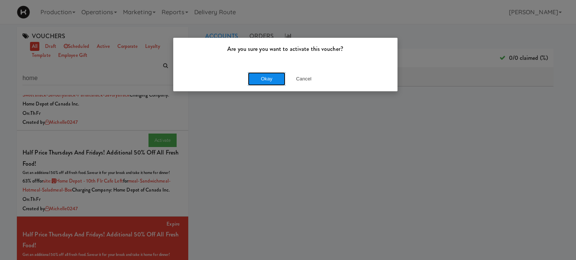
click at [272, 76] on button "Okay" at bounding box center [266, 78] width 37 height 13
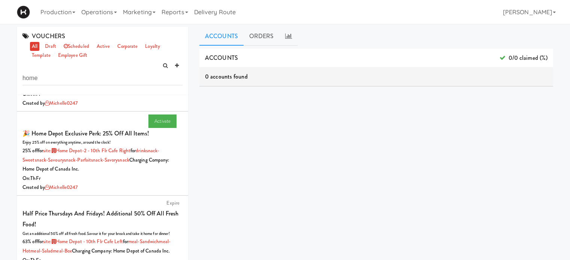
scroll to position [52, 0]
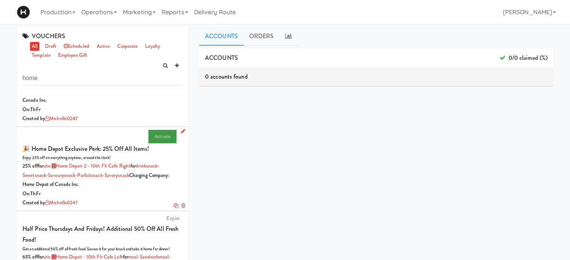
click at [157, 136] on link "Activate" at bounding box center [162, 136] width 28 height 13
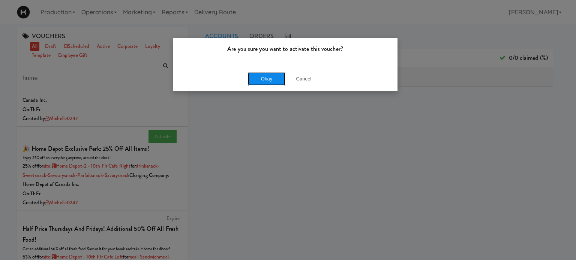
click at [261, 78] on button "Okay" at bounding box center [266, 78] width 37 height 13
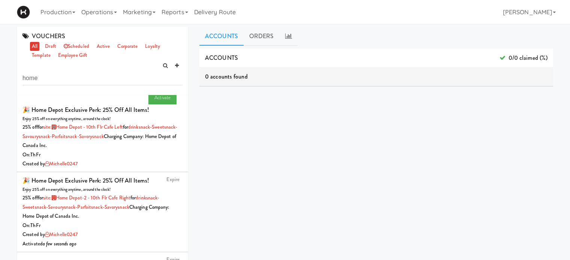
scroll to position [0, 0]
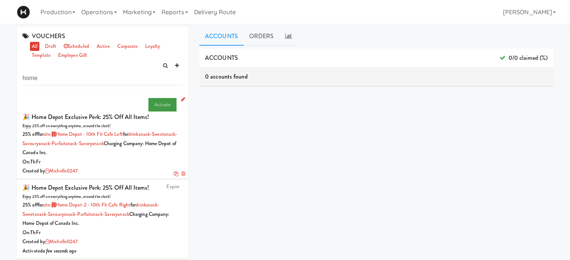
click at [154, 106] on link "Activate" at bounding box center [162, 104] width 28 height 13
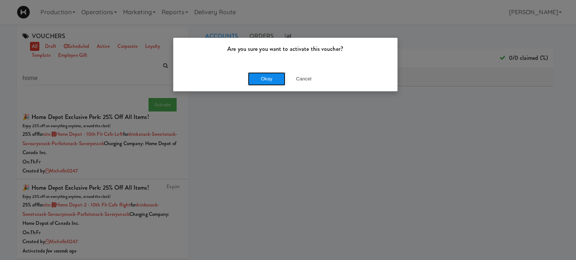
click at [267, 81] on button "Okay" at bounding box center [266, 78] width 37 height 13
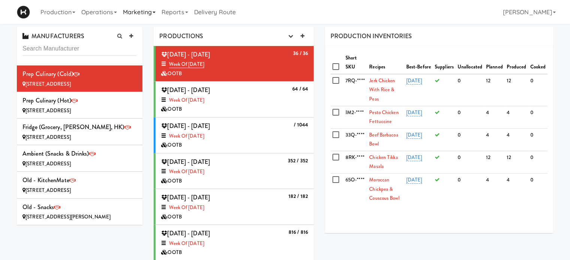
click at [136, 11] on link "Marketing" at bounding box center [139, 12] width 39 height 24
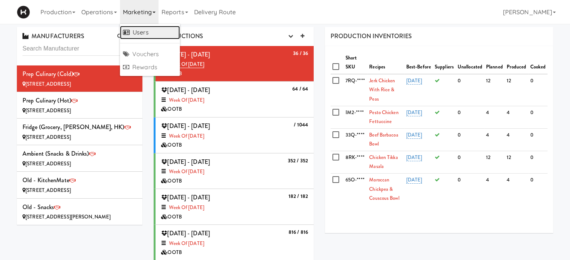
click at [135, 30] on link "Users" at bounding box center [150, 32] width 60 height 13
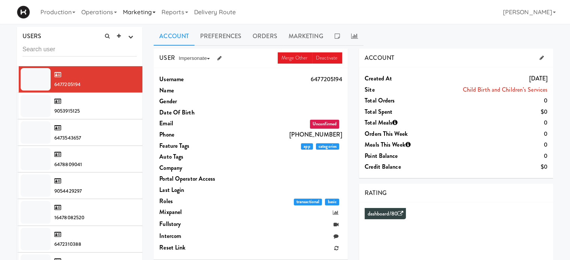
click at [142, 15] on link "Marketing" at bounding box center [139, 12] width 39 height 24
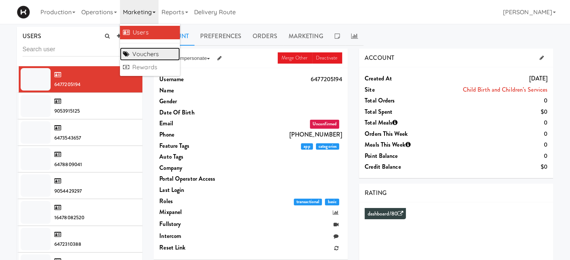
click at [142, 55] on link "Vouchers" at bounding box center [150, 54] width 60 height 13
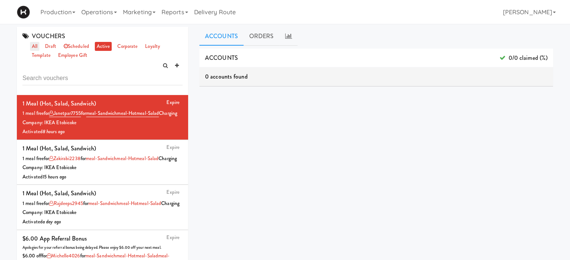
click at [37, 44] on link "all" at bounding box center [34, 46] width 9 height 9
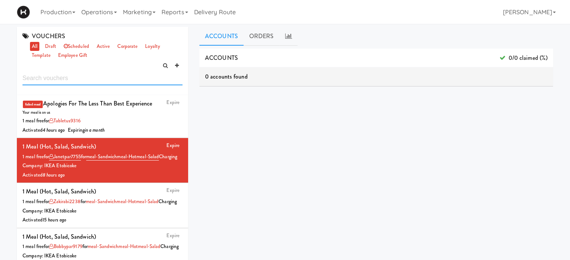
click at [65, 79] on input "text" at bounding box center [102, 79] width 160 height 14
type input "home"
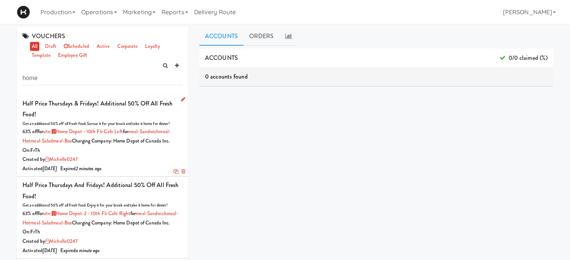
click at [181, 100] on icon at bounding box center [183, 99] width 4 height 5
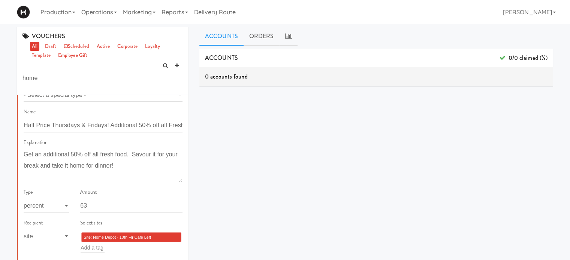
scroll to position [55, 0]
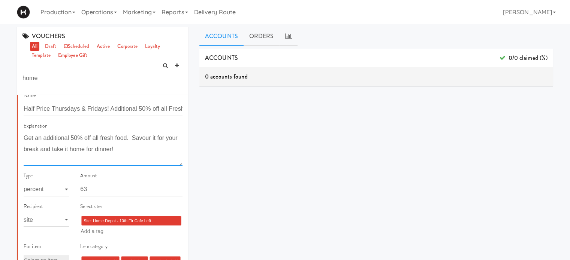
drag, startPoint x: 24, startPoint y: 138, endPoint x: 132, endPoint y: 150, distance: 108.1
click at [132, 150] on textarea "Get an additional 50% off all fresh food. Savour it for your break and take it …" at bounding box center [103, 149] width 159 height 33
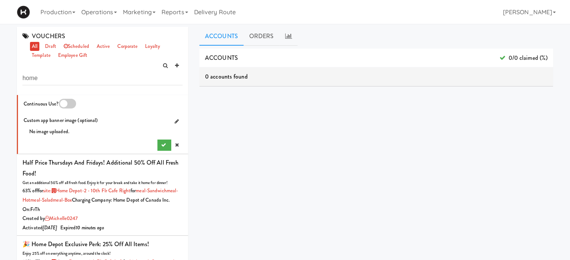
scroll to position [577, 0]
click at [175, 148] on icon at bounding box center [177, 145] width 4 height 5
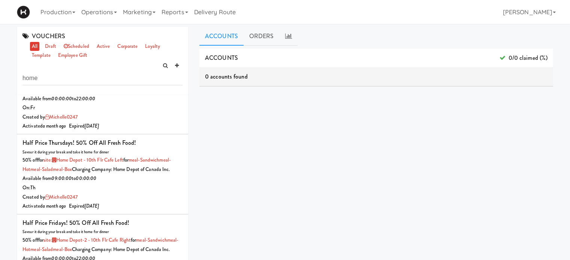
scroll to position [22, 0]
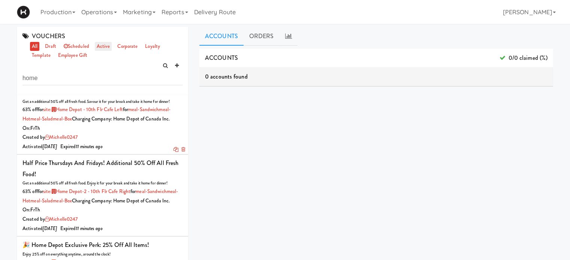
click at [103, 45] on link "active" at bounding box center [103, 46] width 17 height 9
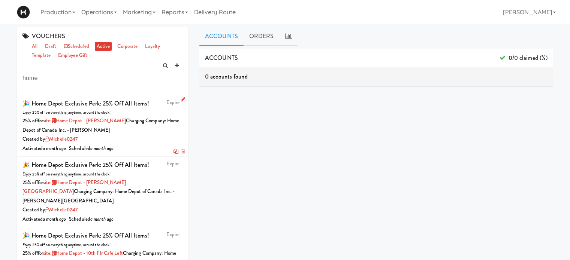
click at [181, 99] on icon at bounding box center [183, 99] width 4 height 5
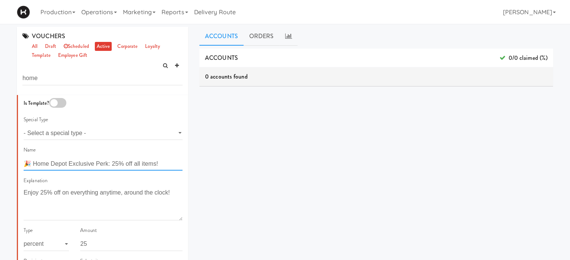
drag, startPoint x: 161, startPoint y: 164, endPoint x: 24, endPoint y: 164, distance: 136.8
click at [24, 164] on input "🎉 Home Depot Exclusive Perk: 25% off all items!" at bounding box center [103, 164] width 159 height 14
drag, startPoint x: 22, startPoint y: 194, endPoint x: 90, endPoint y: 191, distance: 67.5
drag, startPoint x: 171, startPoint y: 193, endPoint x: 12, endPoint y: 199, distance: 159.0
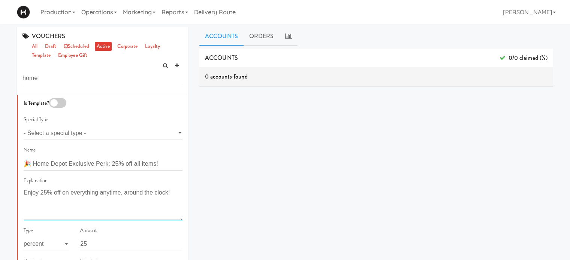
click at [12, 199] on div "VOUCHERS all draft scheduled active corporate loyalty template employee gift ho…" at bounding box center [102, 176] width 182 height 299
click at [29, 196] on textarea "Enjoy 25% off on everything anytime, around the clock!" at bounding box center [103, 203] width 159 height 33
drag, startPoint x: 175, startPoint y: 191, endPoint x: 24, endPoint y: 202, distance: 151.0
click at [24, 202] on textarea "Enjoy 25% off on everything anytime, around the clock!" at bounding box center [103, 203] width 159 height 33
click at [32, 194] on textarea "Enjoy 25% off on everything anytime, around the clock!" at bounding box center [103, 203] width 159 height 33
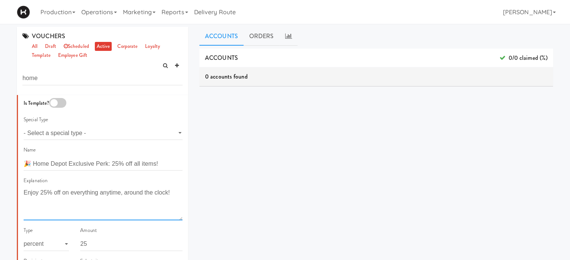
drag, startPoint x: 172, startPoint y: 191, endPoint x: 25, endPoint y: 194, distance: 146.9
click at [25, 194] on textarea "Enjoy 25% off on everything anytime, around the clock!" at bounding box center [103, 203] width 159 height 33
click at [162, 192] on textarea "Enjoy 25% off on everything anytime, around the clock!" at bounding box center [103, 203] width 159 height 33
drag, startPoint x: 172, startPoint y: 190, endPoint x: 23, endPoint y: 197, distance: 148.9
click at [24, 197] on textarea "Enjoy 25% off on everything anytime, around the clock!" at bounding box center [103, 203] width 159 height 33
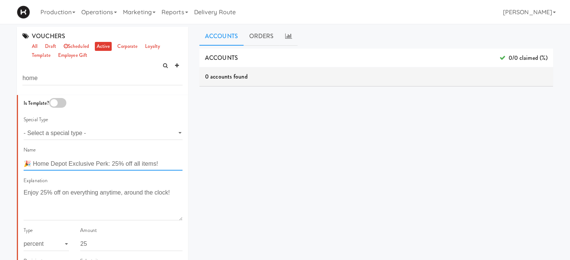
drag, startPoint x: 163, startPoint y: 164, endPoint x: 21, endPoint y: 166, distance: 142.0
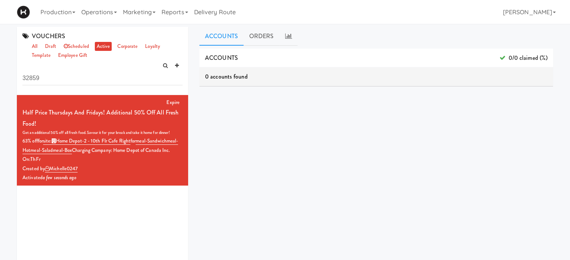
drag, startPoint x: 50, startPoint y: 78, endPoint x: 4, endPoint y: 81, distance: 45.8
click at [4, 81] on div "VOUCHERS all draft scheduled active corporate loyalty template employee gift 32…" at bounding box center [285, 178] width 570 height 303
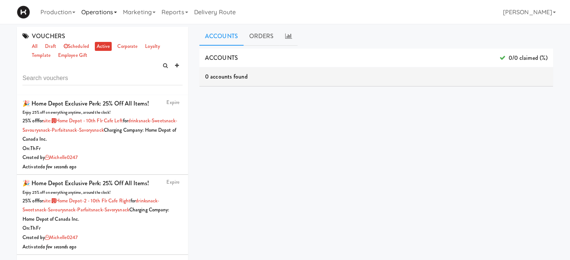
click at [106, 15] on link "Operations" at bounding box center [99, 12] width 42 height 24
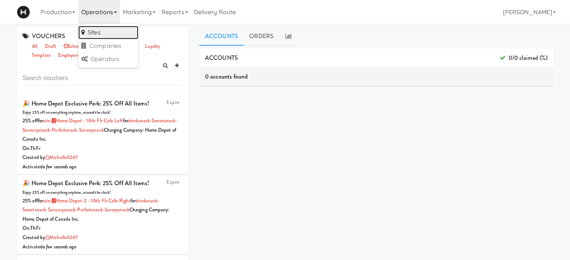
click at [107, 29] on link "Sites" at bounding box center [108, 32] width 60 height 13
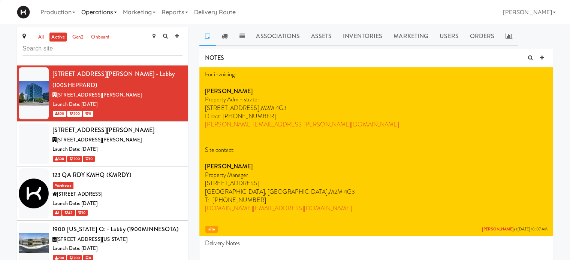
click at [116, 13] on link "Operations" at bounding box center [99, 12] width 42 height 24
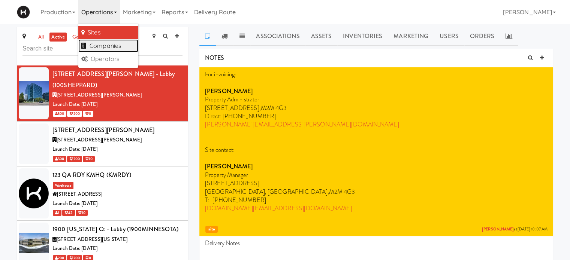
click at [112, 48] on link "Companies" at bounding box center [108, 45] width 60 height 13
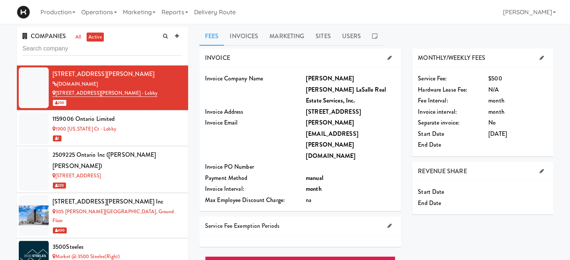
click at [111, 48] on input "text" at bounding box center [102, 49] width 160 height 14
type input "home"
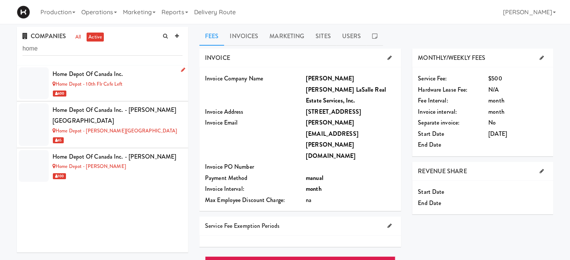
click at [146, 76] on div "Home Depot of Canada Inc." at bounding box center [117, 74] width 130 height 11
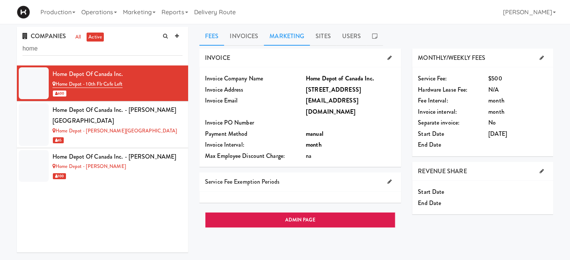
click at [305, 36] on link "Marketing" at bounding box center [287, 36] width 46 height 19
